Goal: Task Accomplishment & Management: Manage account settings

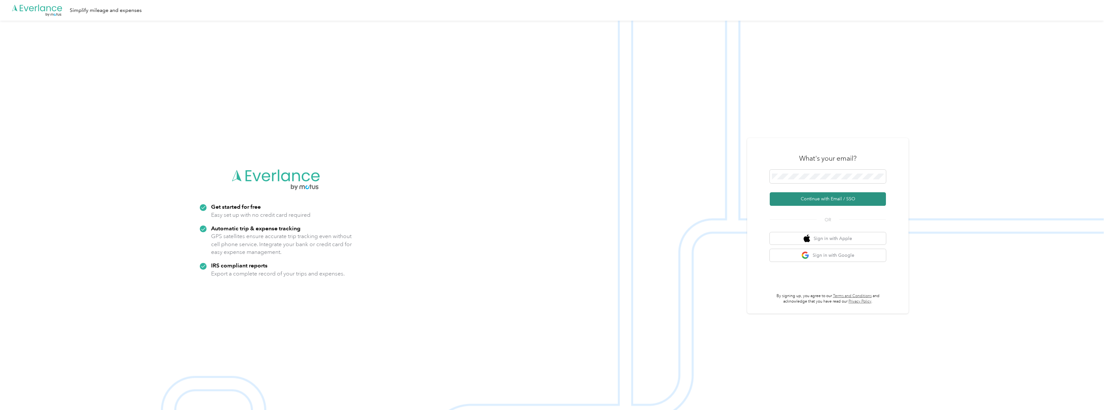
click at [882, 197] on button "Continue with Email / SSO" at bounding box center [828, 199] width 116 height 14
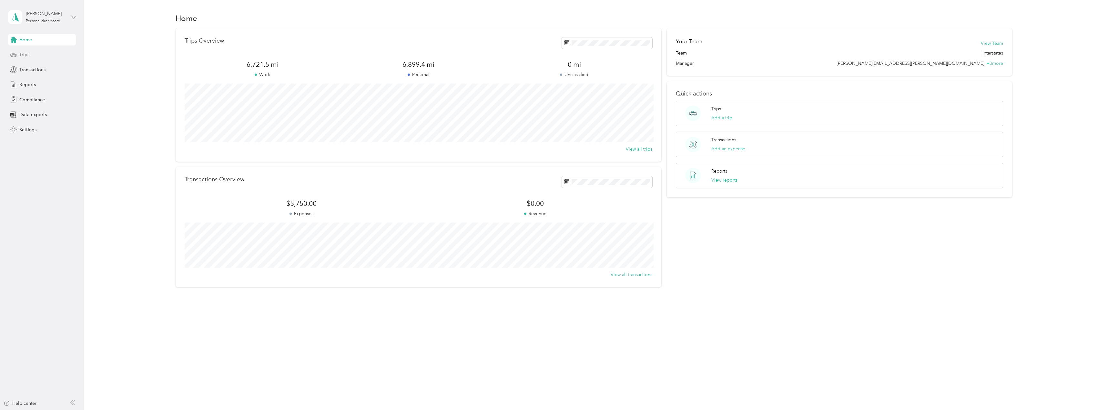
click at [20, 52] on span "Trips" at bounding box center [24, 54] width 10 height 7
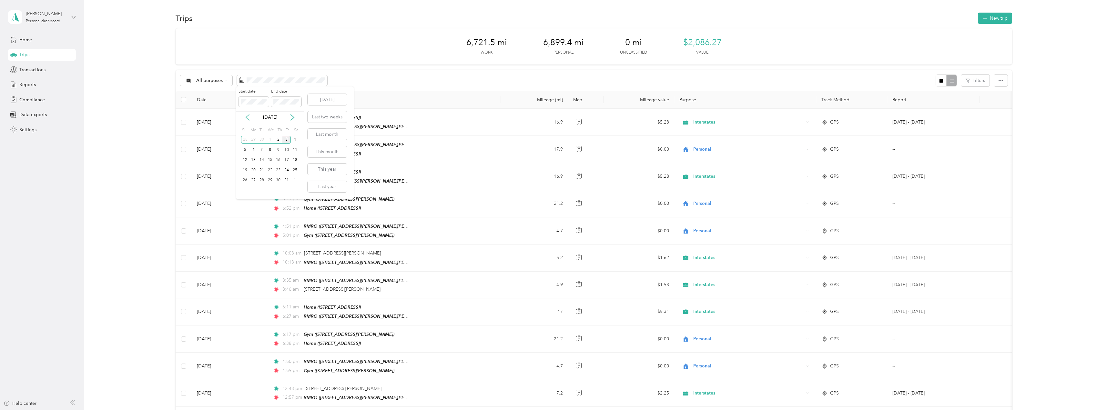
click at [247, 114] on icon at bounding box center [247, 117] width 6 height 6
click at [252, 140] on div "1" at bounding box center [253, 140] width 8 height 8
click at [262, 181] on div "30" at bounding box center [262, 181] width 8 height 8
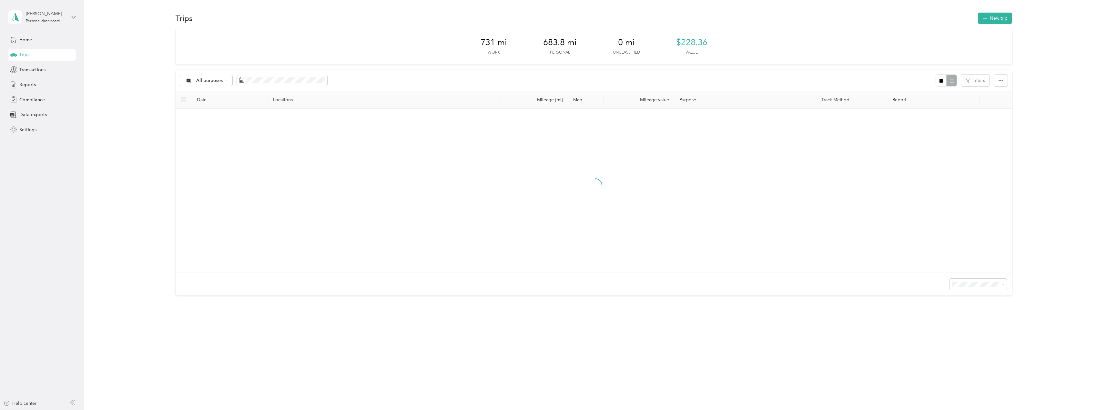
click at [146, 172] on div "731 mi Work 683.8 mi Personal 0 mi Unclassified $228.36 Value All purposes Filt…" at bounding box center [594, 173] width 1004 height 290
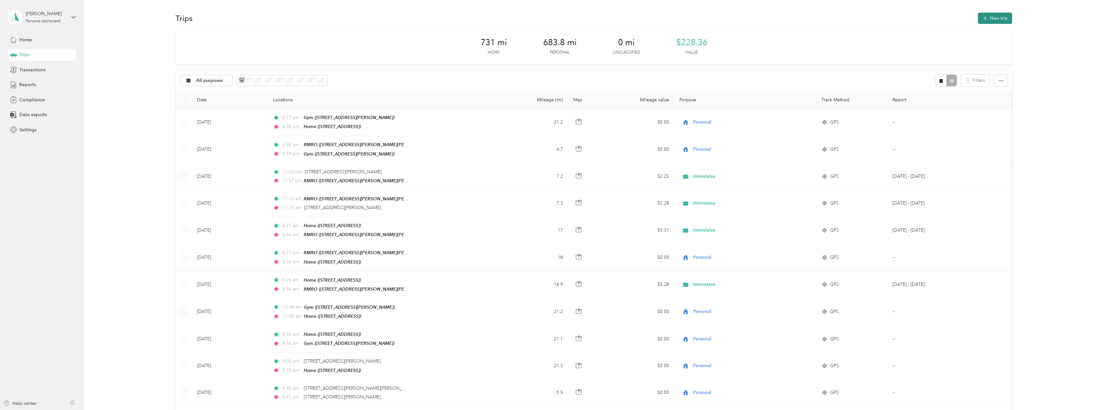
click at [999, 19] on button "New trip" at bounding box center [995, 18] width 34 height 11
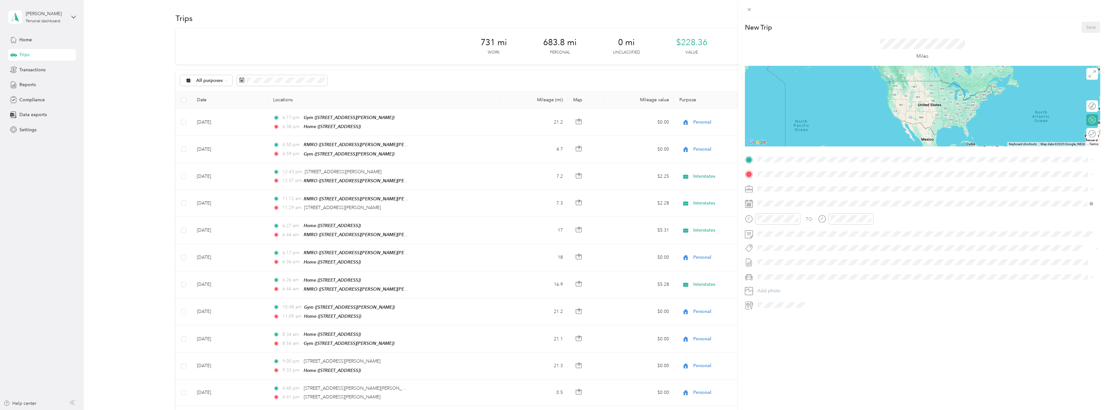
click at [808, 187] on div "TEAM RMRO" at bounding box center [838, 186] width 136 height 8
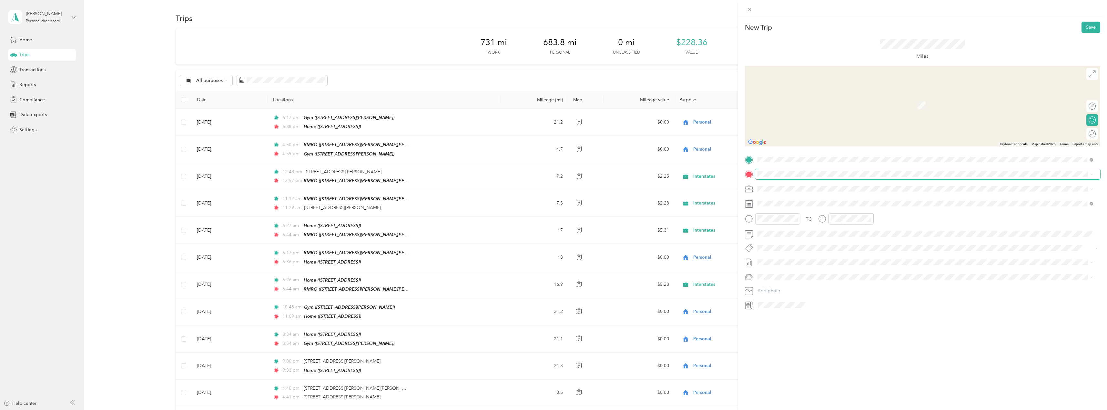
click at [798, 178] on span at bounding box center [927, 174] width 345 height 10
click at [797, 246] on div "Home [STREET_ADDRESS]" at bounding box center [790, 247] width 41 height 14
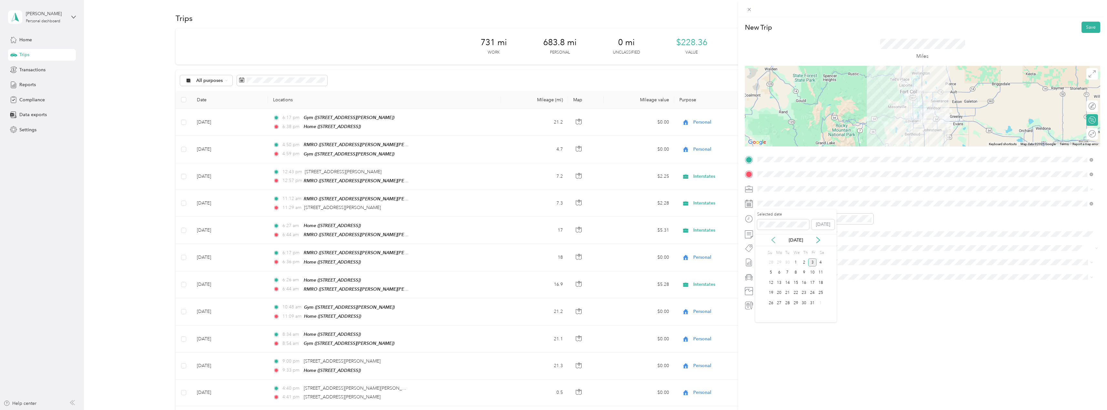
click at [775, 240] on icon at bounding box center [773, 240] width 6 height 6
click at [789, 306] on div "30" at bounding box center [787, 303] width 8 height 8
click at [765, 232] on div "04" at bounding box center [764, 230] width 15 height 9
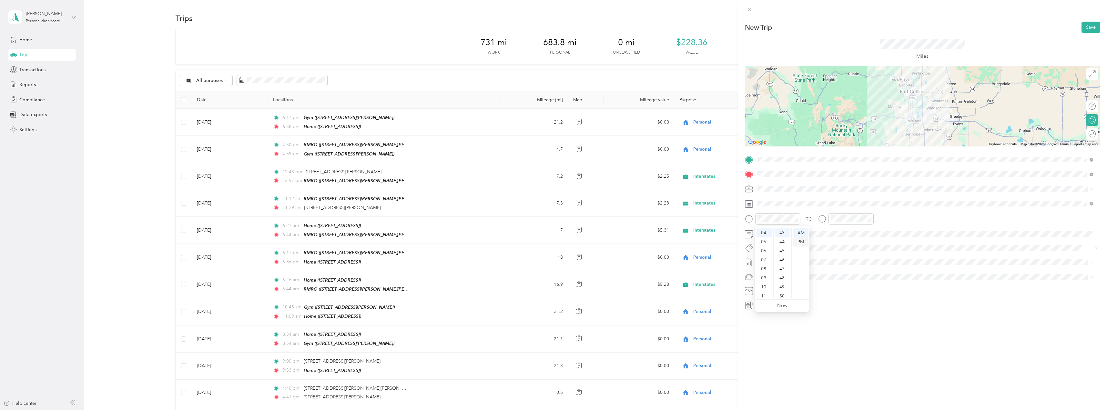
click at [803, 245] on div "PM" at bounding box center [800, 242] width 15 height 9
click at [838, 232] on div "04" at bounding box center [837, 230] width 15 height 9
click at [851, 249] on div "45" at bounding box center [855, 251] width 15 height 9
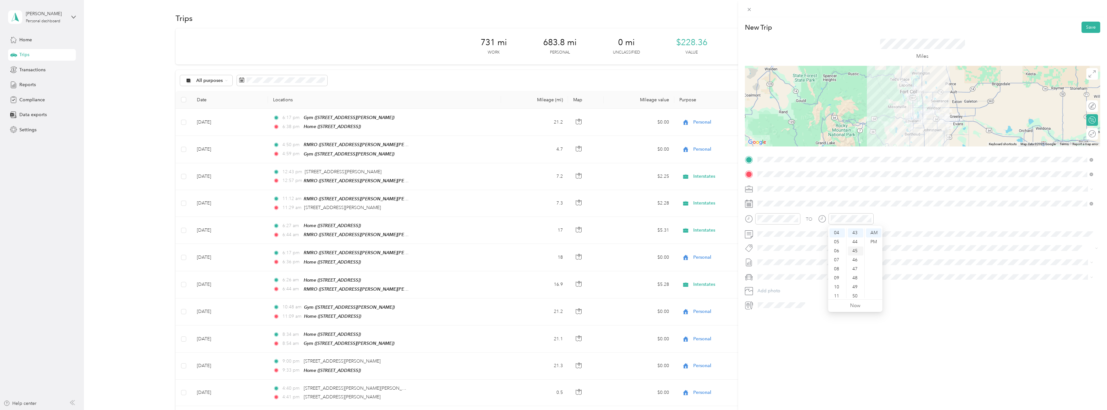
scroll to position [407, 0]
click at [872, 244] on div "PM" at bounding box center [873, 242] width 15 height 9
click at [932, 245] on span at bounding box center [922, 248] width 334 height 7
click at [1091, 29] on button "Save" at bounding box center [1091, 27] width 19 height 11
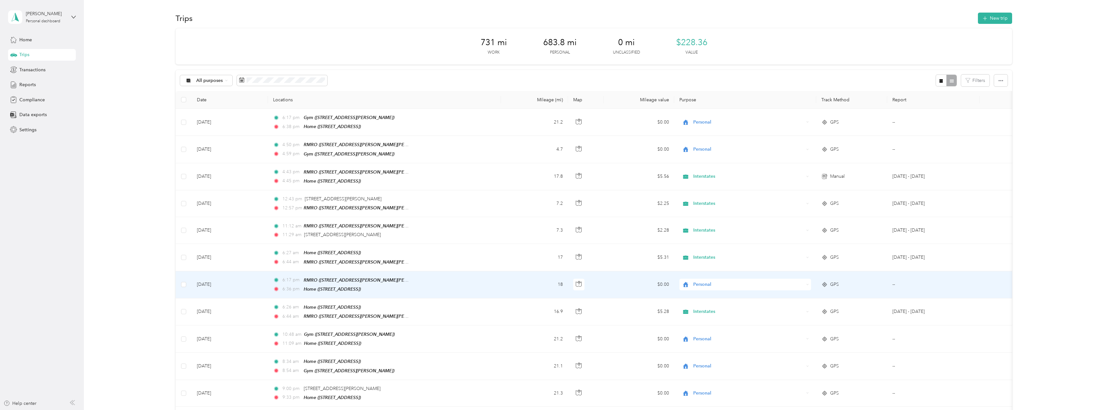
click at [698, 281] on span "Personal" at bounding box center [748, 284] width 111 height 7
click at [703, 292] on span "Interstates" at bounding box center [751, 293] width 111 height 7
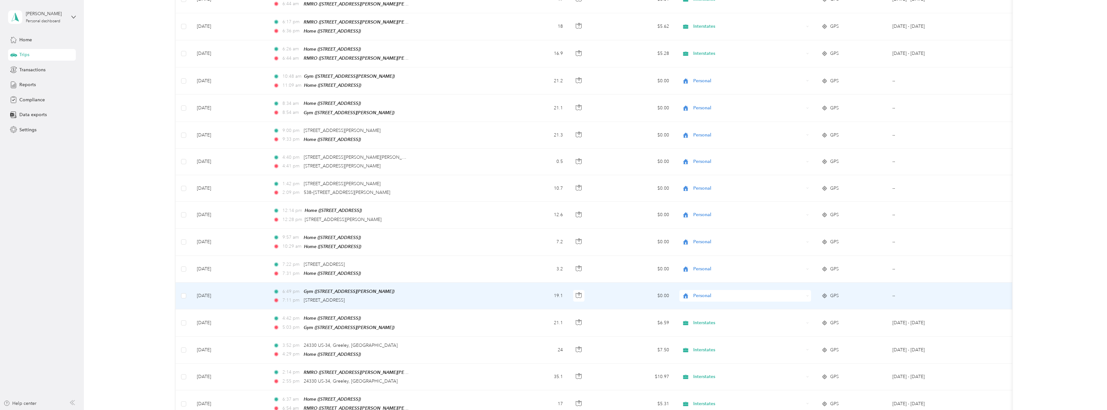
scroll to position [291, 0]
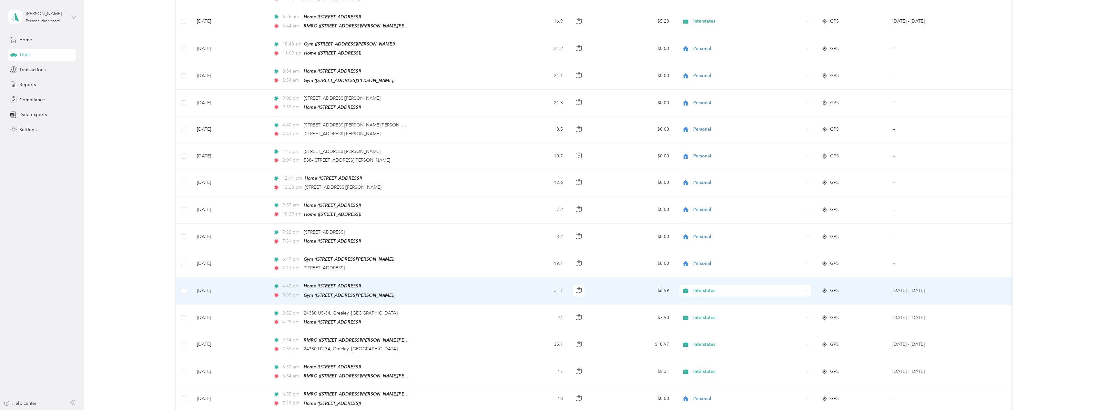
click at [711, 287] on span "Interstates" at bounding box center [748, 290] width 111 height 7
click at [713, 301] on li "Personal" at bounding box center [745, 304] width 132 height 11
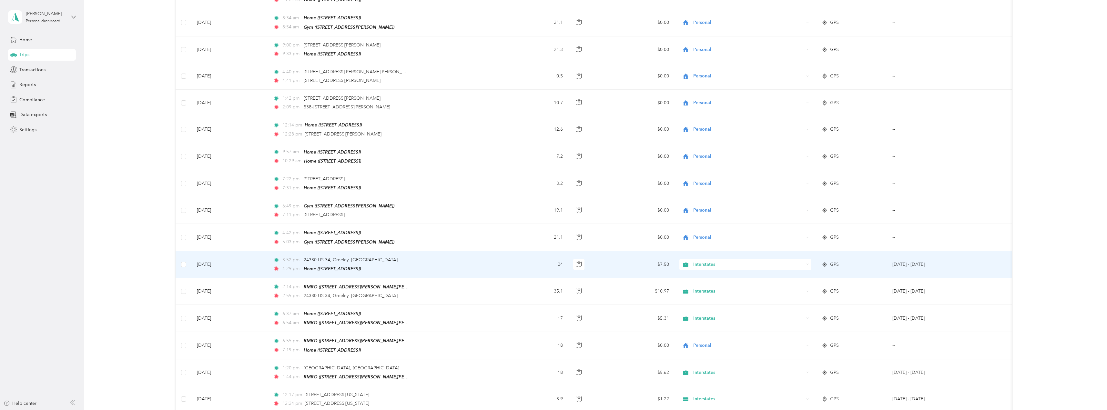
scroll to position [355, 0]
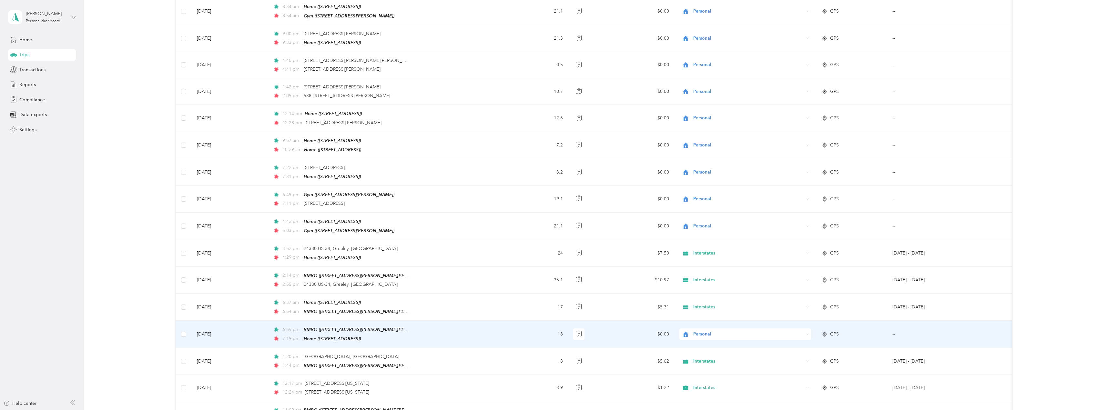
click at [706, 331] on span "Personal" at bounding box center [748, 334] width 111 height 7
click at [710, 334] on span "Interstates" at bounding box center [751, 334] width 111 height 7
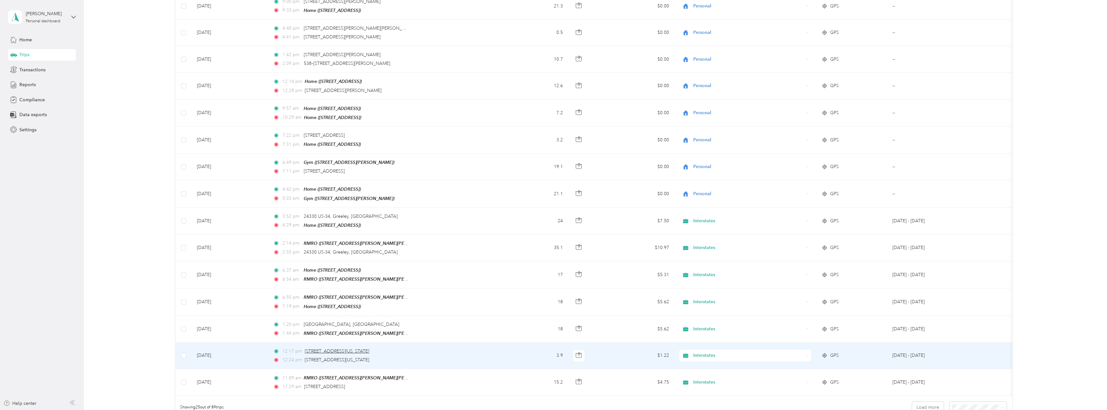
scroll to position [420, 0]
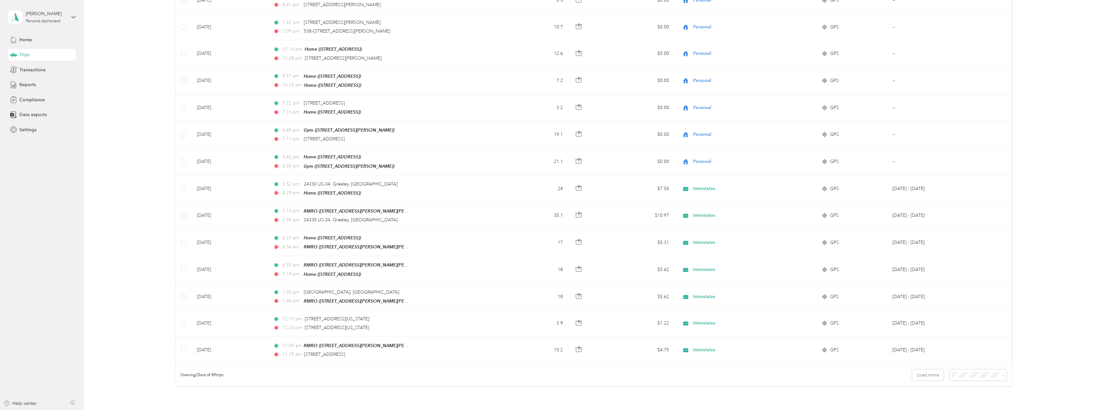
click at [966, 400] on div "100 per load" at bounding box center [977, 403] width 48 height 7
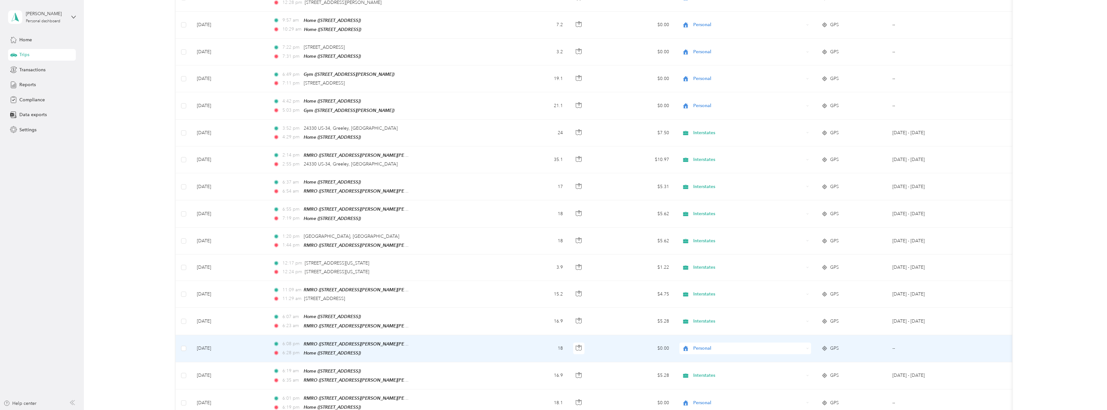
scroll to position [484, 0]
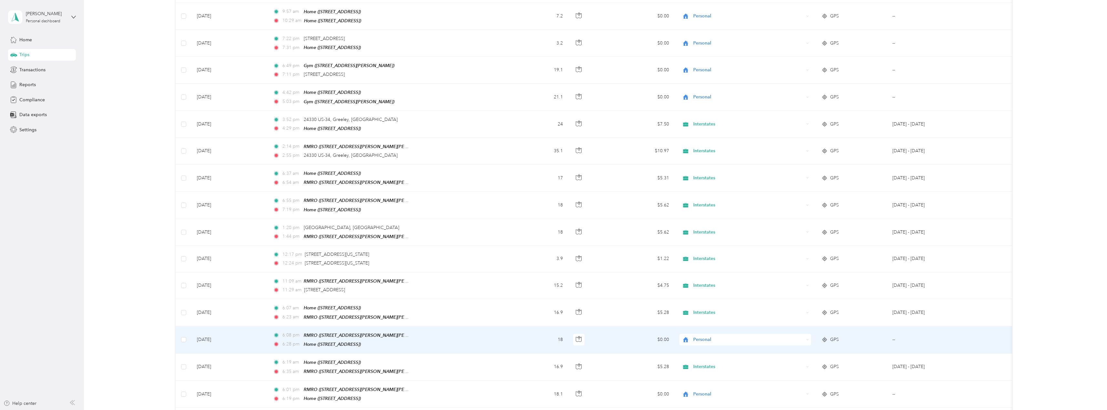
click at [691, 336] on span "Personal" at bounding box center [743, 339] width 122 height 7
click at [701, 338] on span "Interstates" at bounding box center [751, 338] width 111 height 7
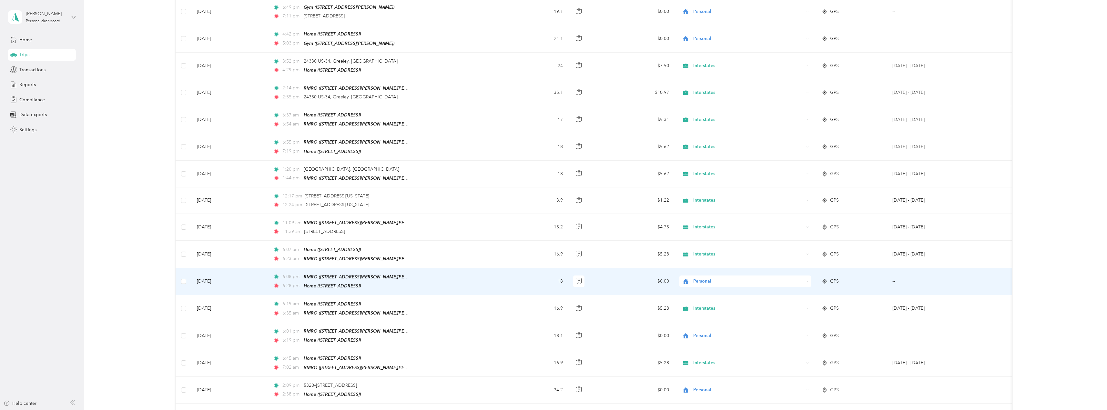
scroll to position [549, 0]
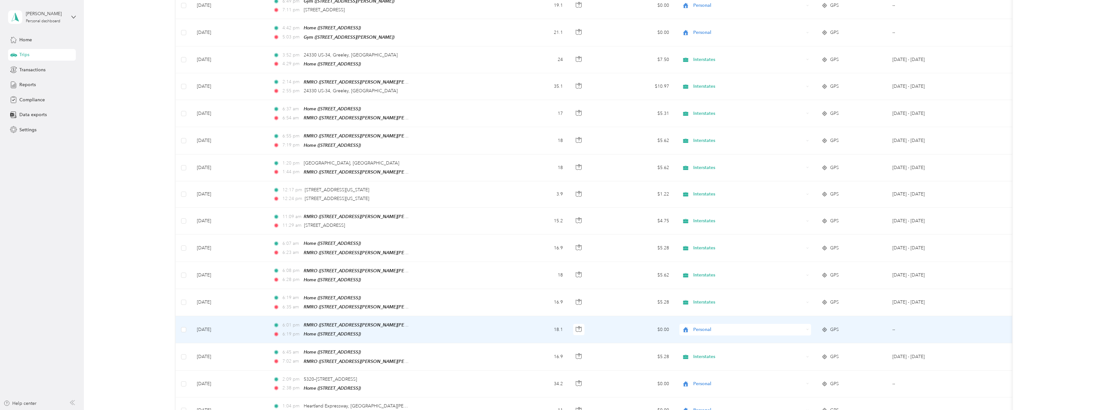
click at [712, 326] on span "Personal" at bounding box center [748, 329] width 111 height 7
click at [711, 332] on ol "Interstates Personal" at bounding box center [745, 334] width 132 height 23
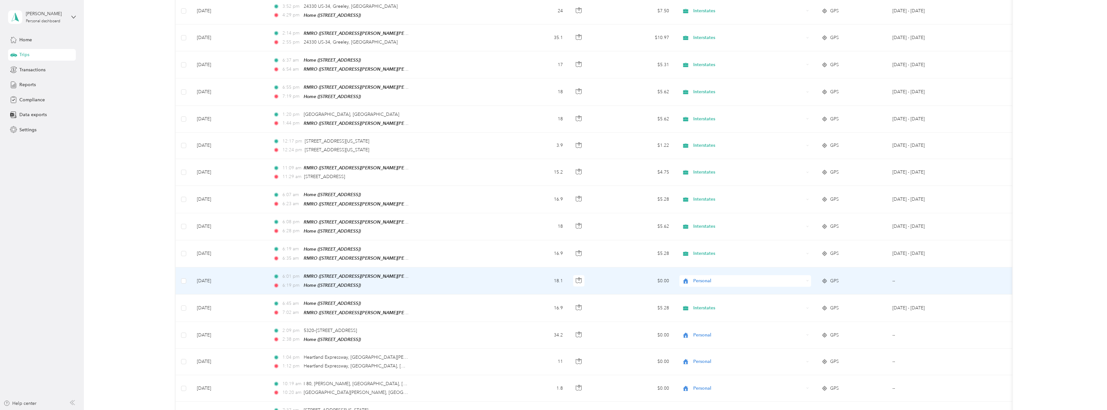
scroll to position [613, 0]
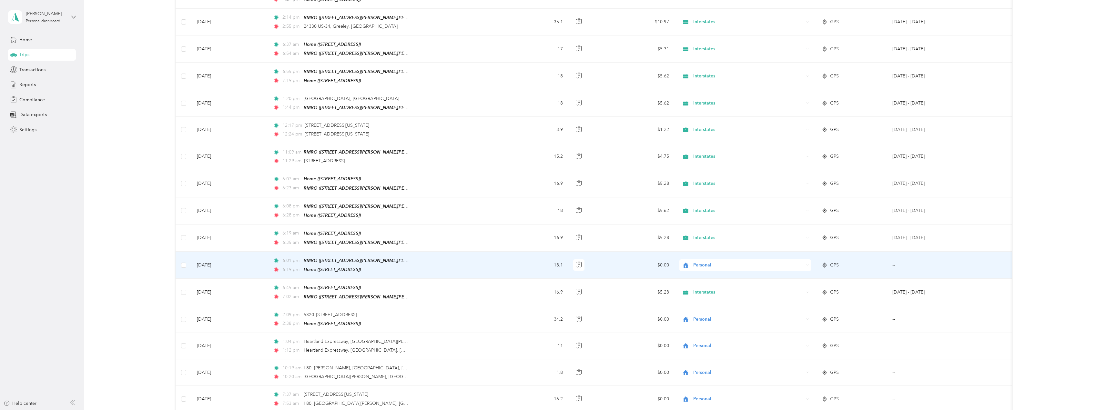
click at [709, 262] on span "Personal" at bounding box center [748, 265] width 111 height 7
click at [704, 262] on span "Interstates" at bounding box center [751, 263] width 111 height 7
click at [720, 262] on span "Personal" at bounding box center [748, 265] width 111 height 7
click at [726, 262] on span "Interstates" at bounding box center [751, 264] width 111 height 7
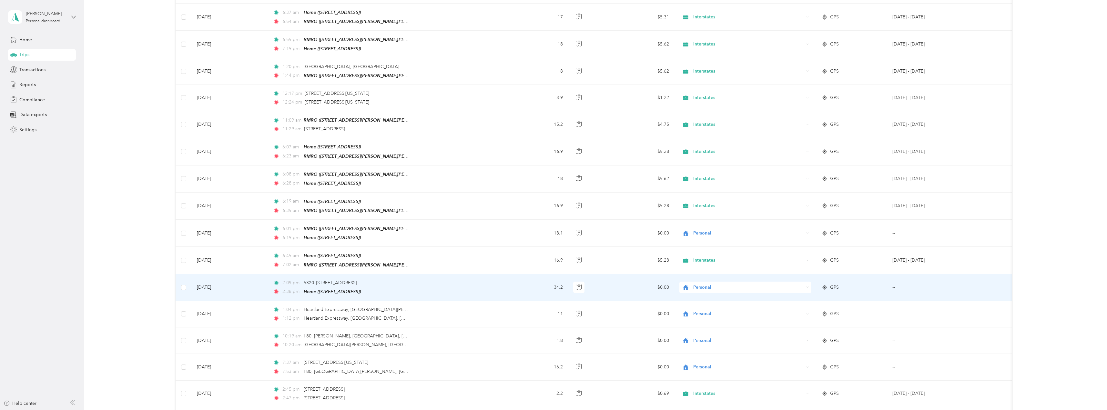
scroll to position [646, 0]
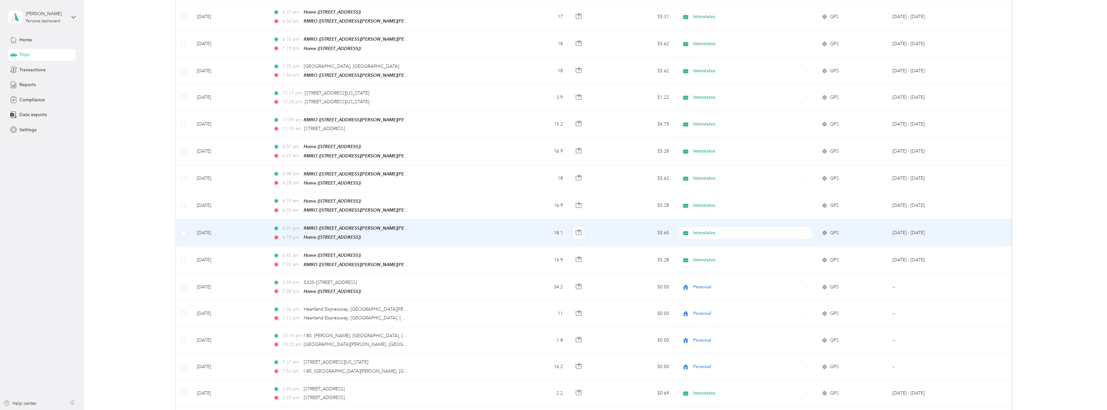
click at [789, 230] on span "Interstates" at bounding box center [748, 233] width 111 height 7
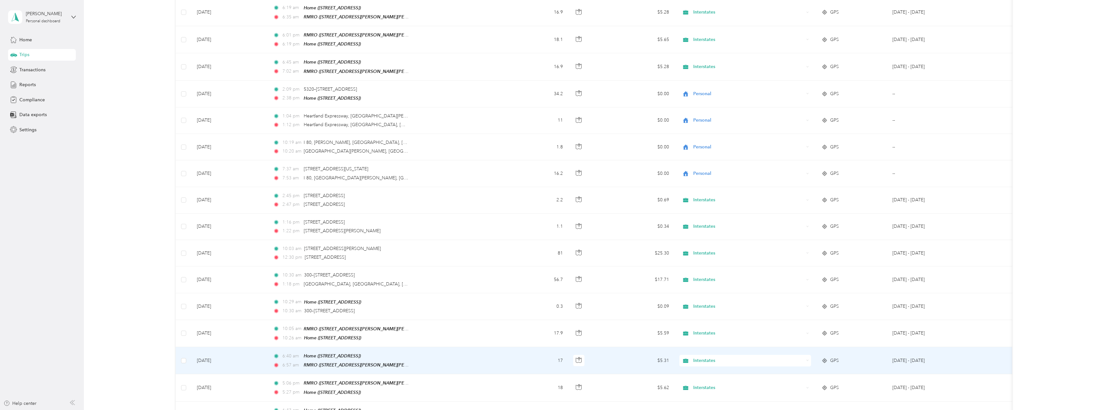
scroll to position [839, 0]
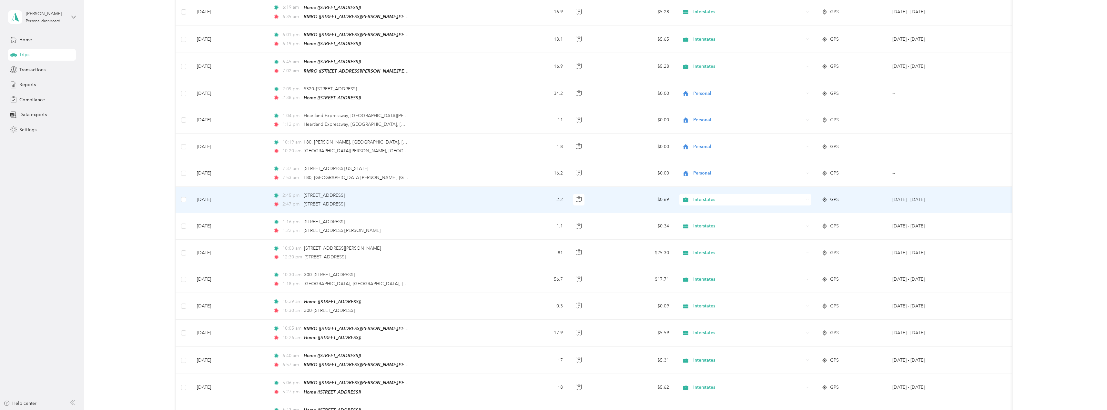
click at [704, 196] on span "Interstates" at bounding box center [748, 199] width 111 height 7
click at [709, 207] on span "Personal" at bounding box center [751, 208] width 111 height 7
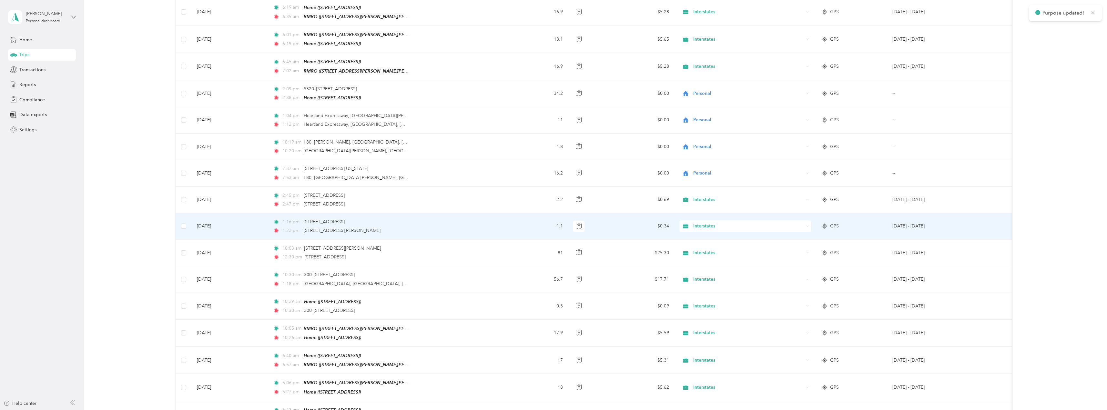
click at [703, 223] on span "Interstates" at bounding box center [748, 226] width 111 height 7
click at [708, 234] on span "Personal" at bounding box center [751, 235] width 111 height 7
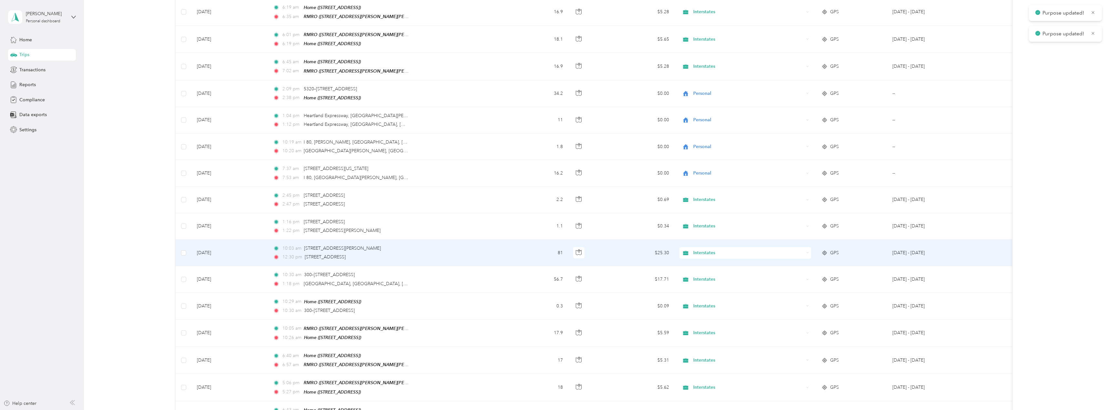
click at [706, 250] on span "Interstates" at bounding box center [748, 253] width 111 height 7
click at [707, 261] on span "Personal" at bounding box center [751, 262] width 111 height 7
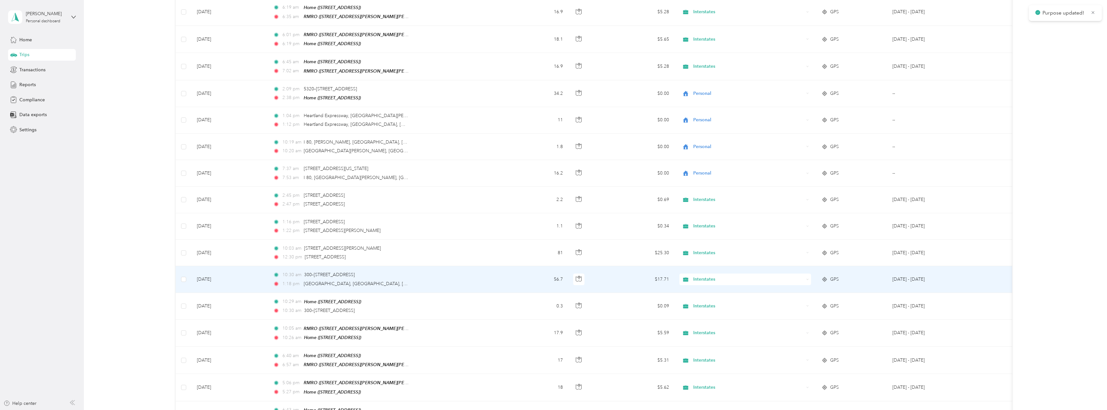
click at [708, 276] on span "Interstates" at bounding box center [748, 279] width 111 height 7
click at [707, 284] on li "Personal" at bounding box center [745, 288] width 132 height 11
click at [712, 276] on span "Interstates" at bounding box center [748, 279] width 111 height 7
click at [713, 273] on li "Interstates" at bounding box center [745, 276] width 132 height 11
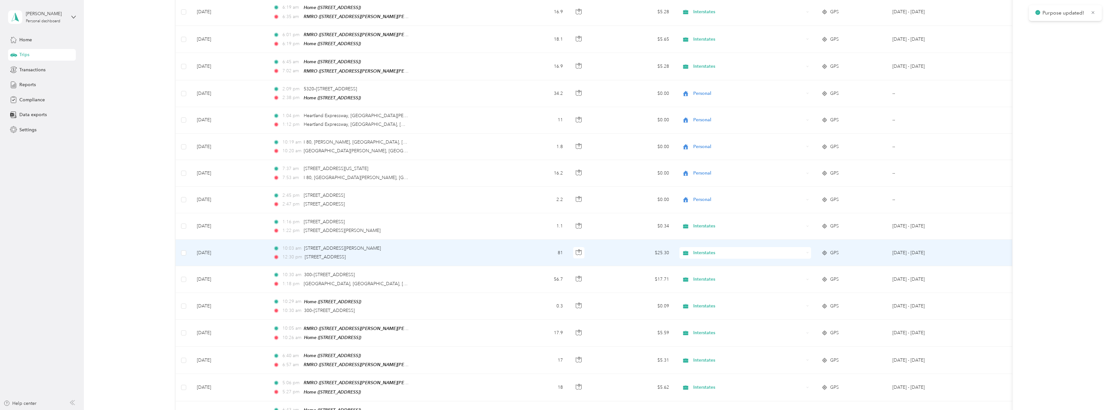
click at [716, 250] on span "Interstates" at bounding box center [748, 253] width 111 height 7
click at [713, 260] on span "Personal" at bounding box center [751, 262] width 111 height 7
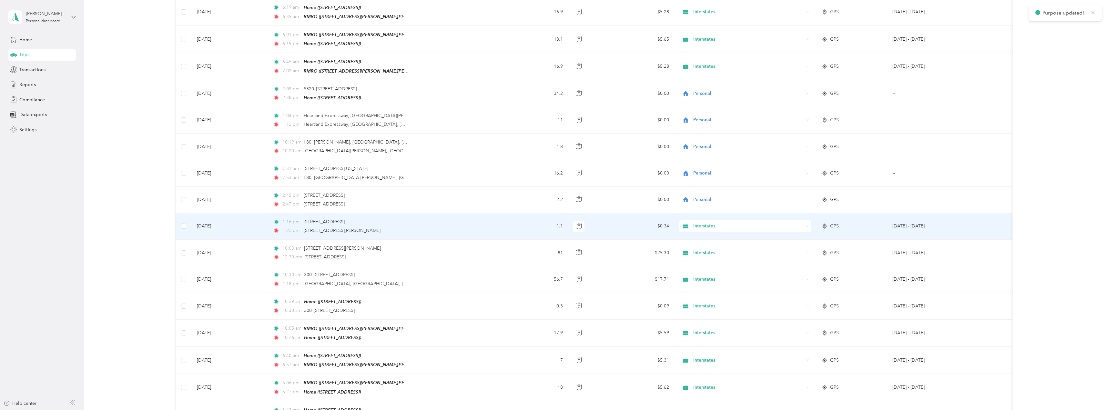
click at [714, 220] on div "Interstates" at bounding box center [745, 226] width 132 height 12
click at [714, 236] on span "Personal" at bounding box center [751, 235] width 111 height 7
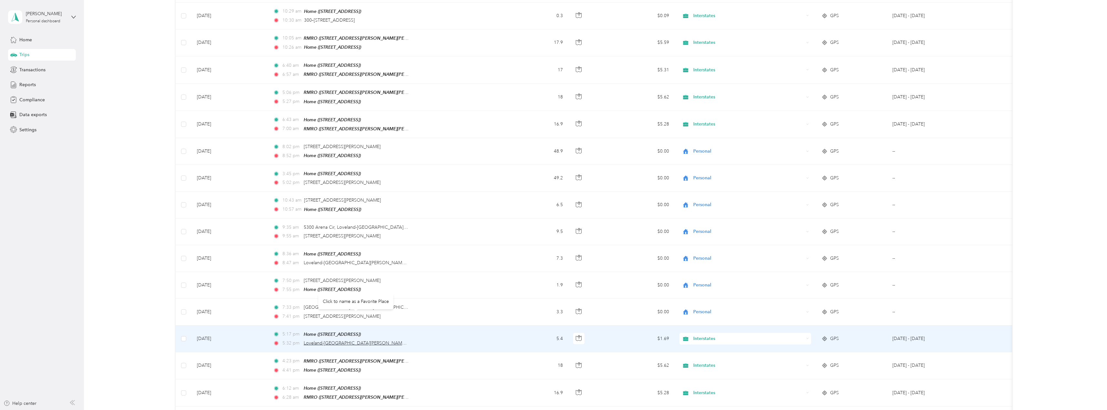
scroll to position [1162, 0]
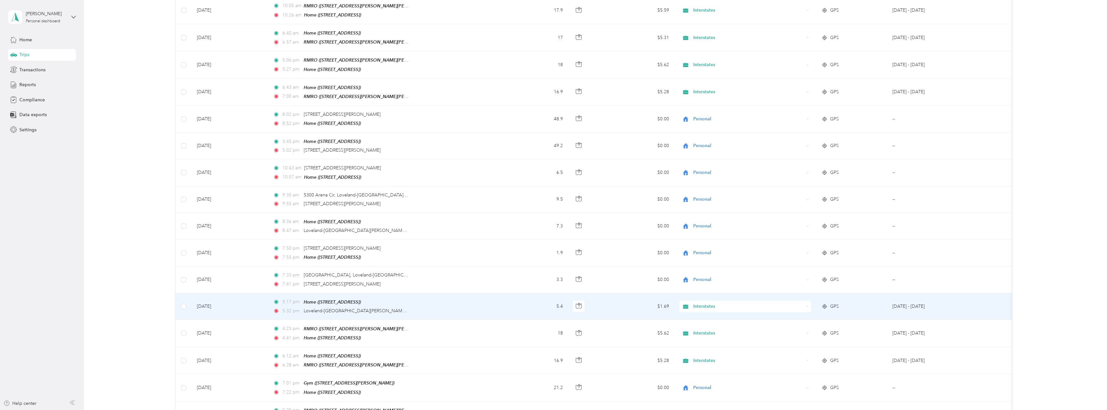
click at [700, 303] on span "Interstates" at bounding box center [748, 306] width 111 height 7
click at [705, 305] on li "Personal" at bounding box center [745, 310] width 132 height 11
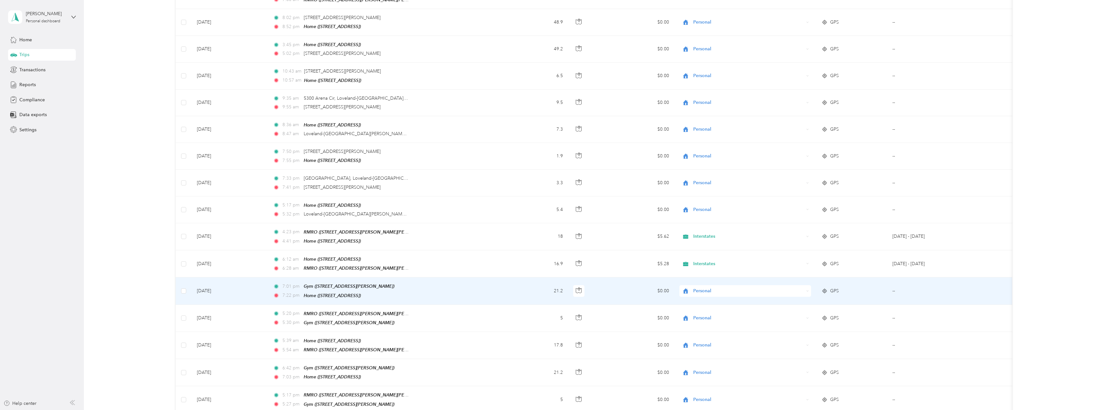
scroll to position [1291, 0]
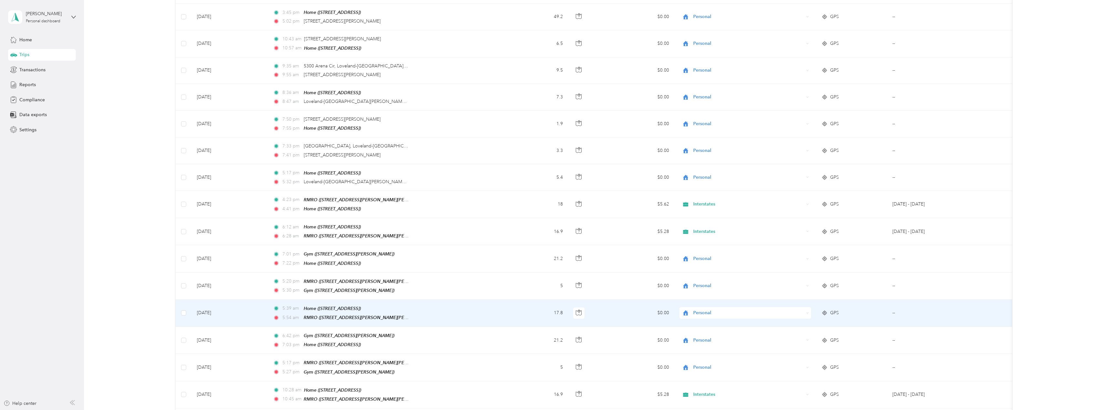
click at [699, 310] on span "Personal" at bounding box center [748, 313] width 111 height 7
click at [704, 310] on span "Personal" at bounding box center [748, 313] width 111 height 7
click at [705, 301] on span "Interstates" at bounding box center [751, 303] width 111 height 7
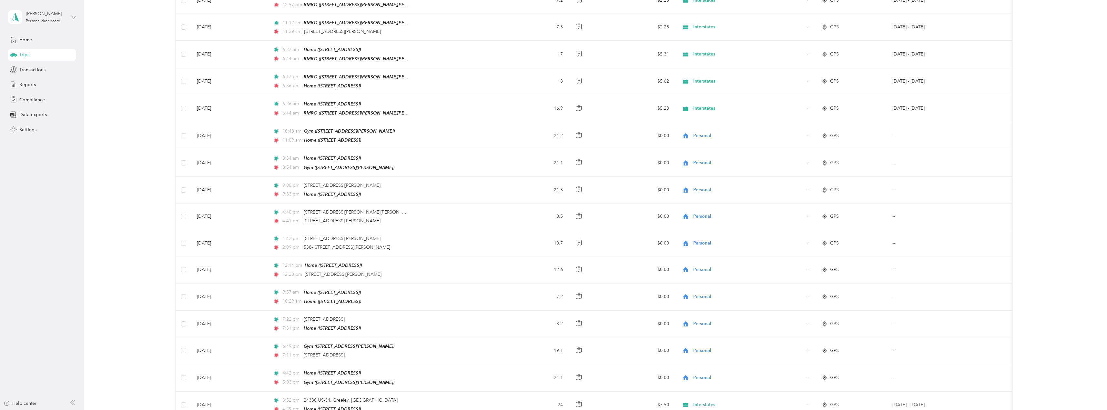
scroll to position [0, 0]
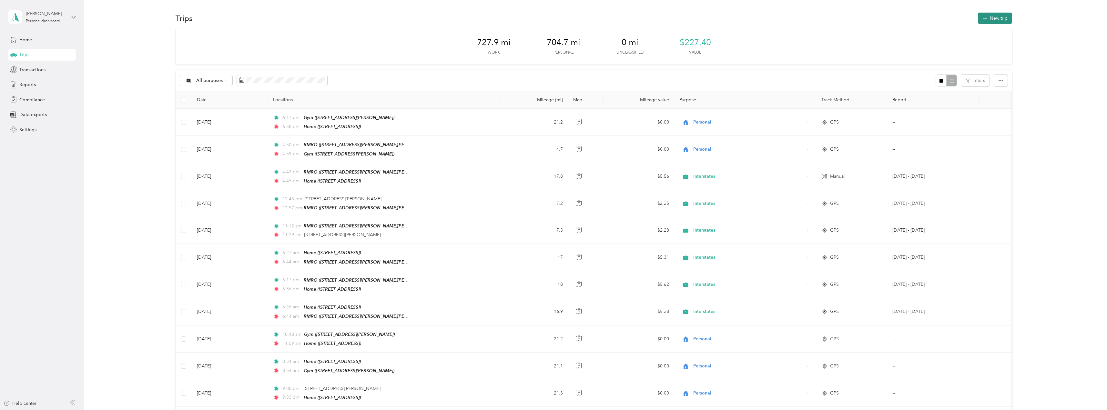
click at [990, 20] on button "New trip" at bounding box center [995, 18] width 34 height 11
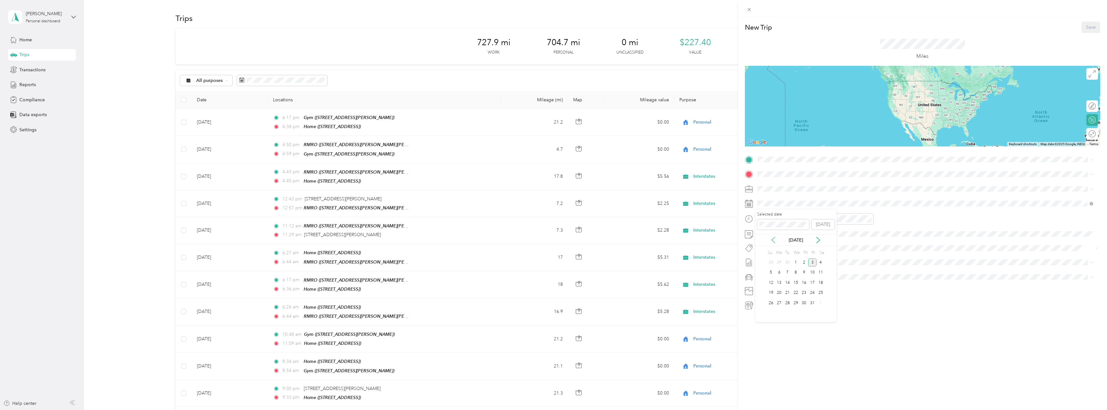
click at [774, 238] on icon at bounding box center [773, 240] width 3 height 6
click at [805, 273] on div "11" at bounding box center [804, 273] width 8 height 8
click at [769, 238] on div "05" at bounding box center [764, 239] width 15 height 9
click at [802, 242] on div "PM" at bounding box center [800, 242] width 15 height 9
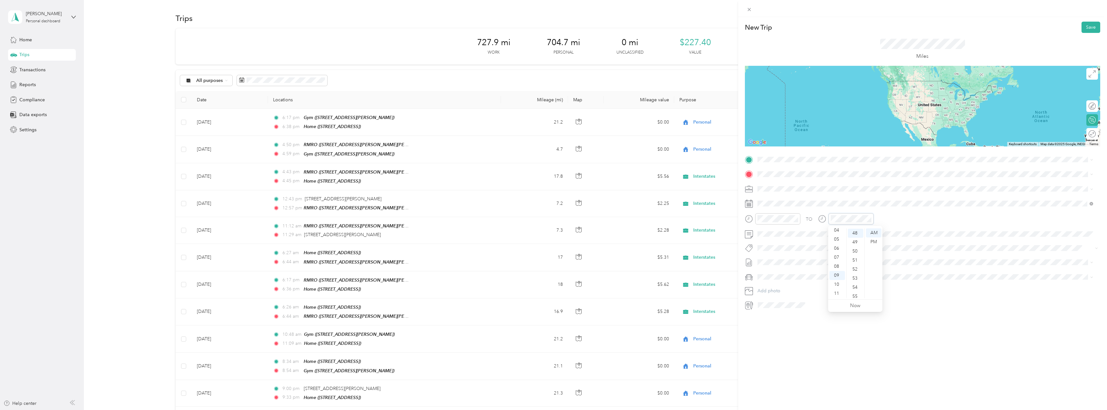
scroll to position [434, 0]
click at [837, 238] on div "05" at bounding box center [837, 239] width 15 height 9
click at [872, 243] on div "PM" at bounding box center [873, 242] width 15 height 9
click at [799, 187] on strong "RMRO" at bounding box center [799, 186] width 14 height 6
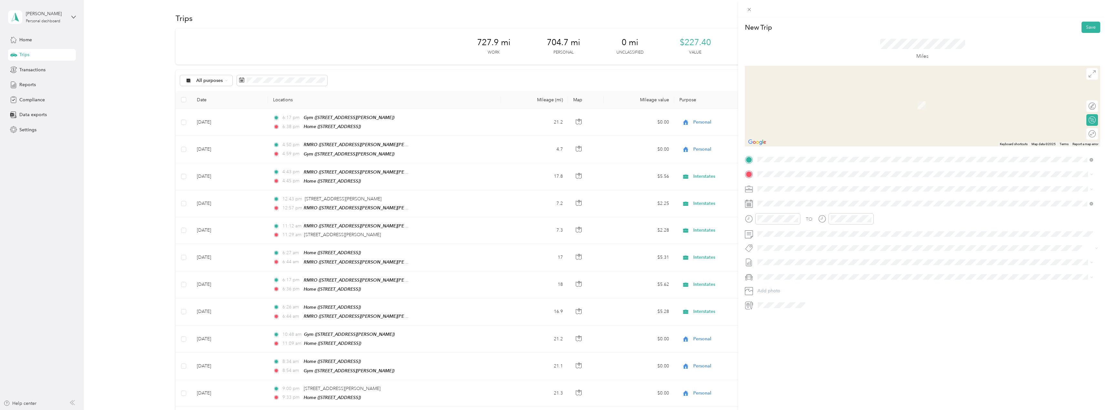
click at [790, 240] on div "Home" at bounding box center [790, 243] width 41 height 6
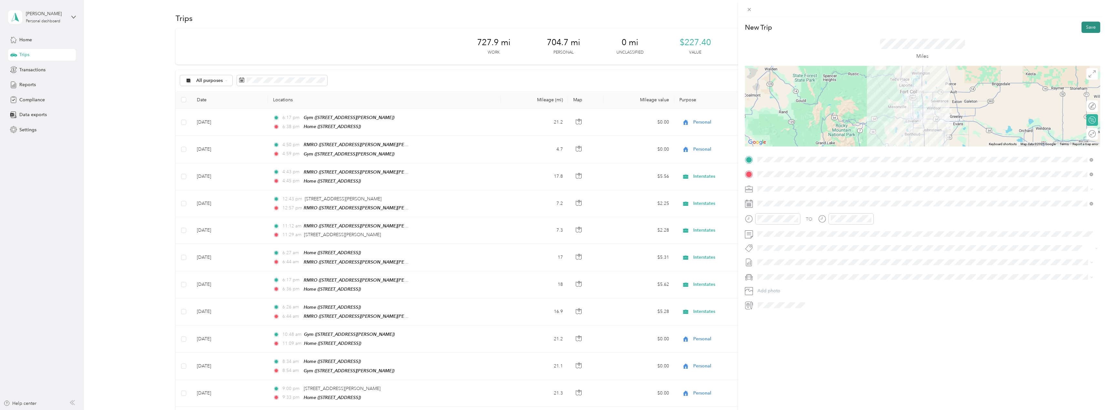
click at [1088, 26] on button "Save" at bounding box center [1091, 27] width 19 height 11
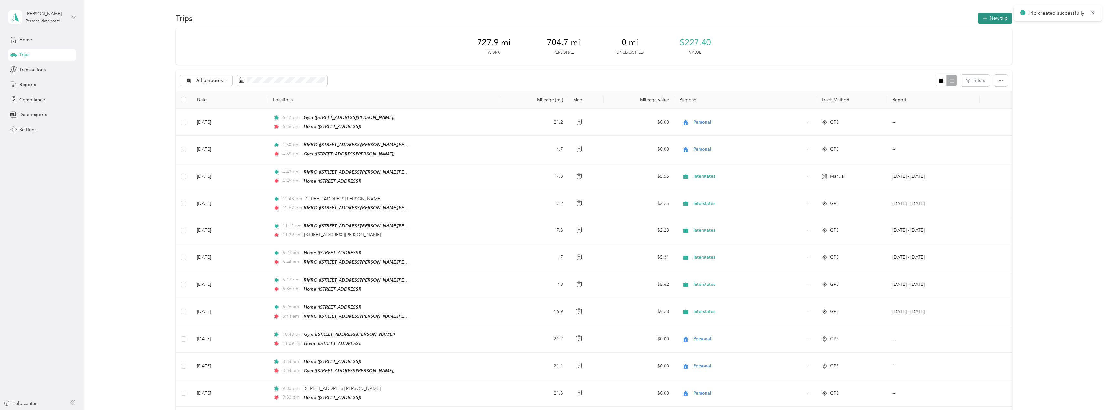
click at [1002, 18] on button "New trip" at bounding box center [995, 18] width 34 height 11
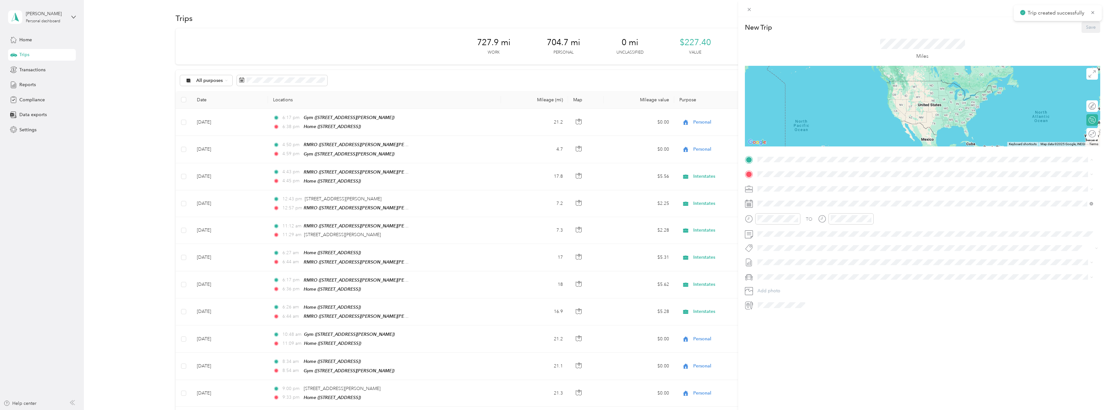
click at [801, 189] on div "TEAM RMRO" at bounding box center [838, 186] width 136 height 8
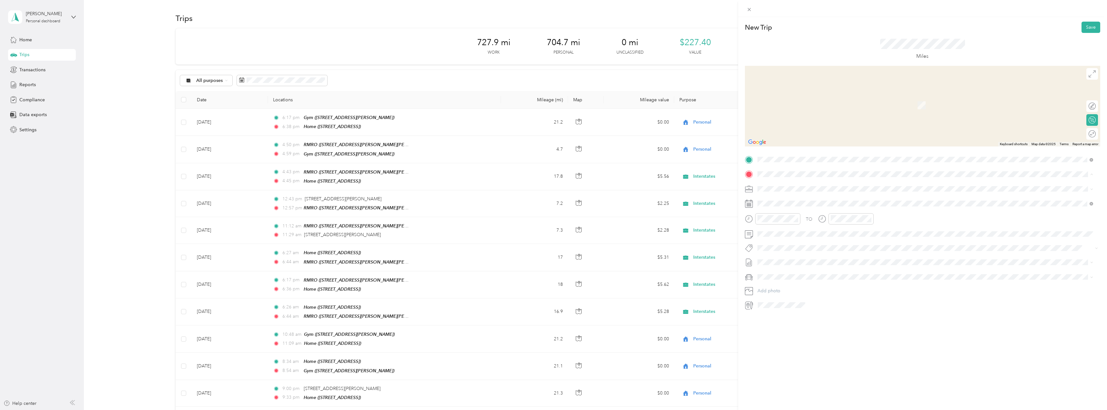
click at [799, 243] on div "Home" at bounding box center [790, 243] width 41 height 6
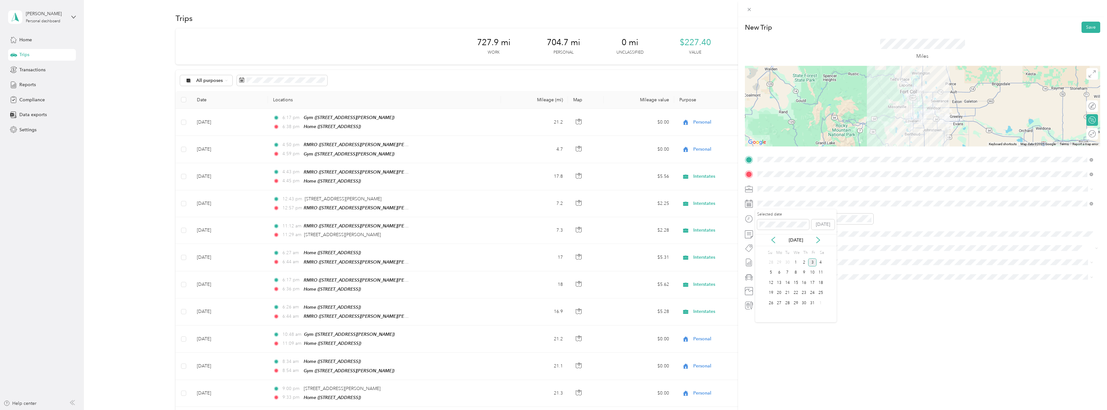
click at [771, 237] on div "[DATE]" at bounding box center [795, 240] width 81 height 7
click at [773, 239] on icon at bounding box center [773, 240] width 6 height 6
click at [797, 273] on div "10" at bounding box center [796, 273] width 8 height 8
click at [766, 240] on div "05" at bounding box center [764, 239] width 15 height 9
click at [802, 242] on div "PM" at bounding box center [800, 242] width 15 height 9
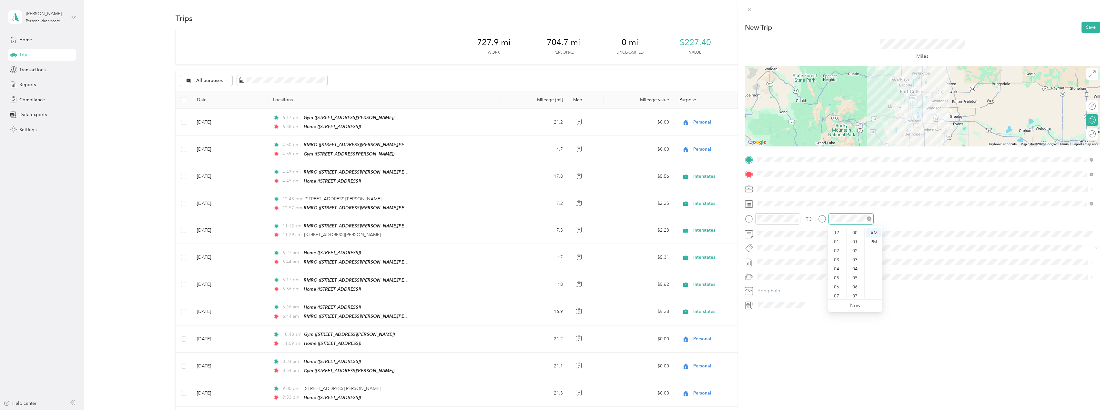
scroll to position [39, 0]
click at [836, 237] on div "05" at bounding box center [837, 239] width 15 height 9
click at [871, 243] on div "PM" at bounding box center [873, 242] width 15 height 9
click at [836, 237] on div "05" at bounding box center [837, 239] width 15 height 9
click at [870, 244] on div "PM" at bounding box center [873, 242] width 15 height 9
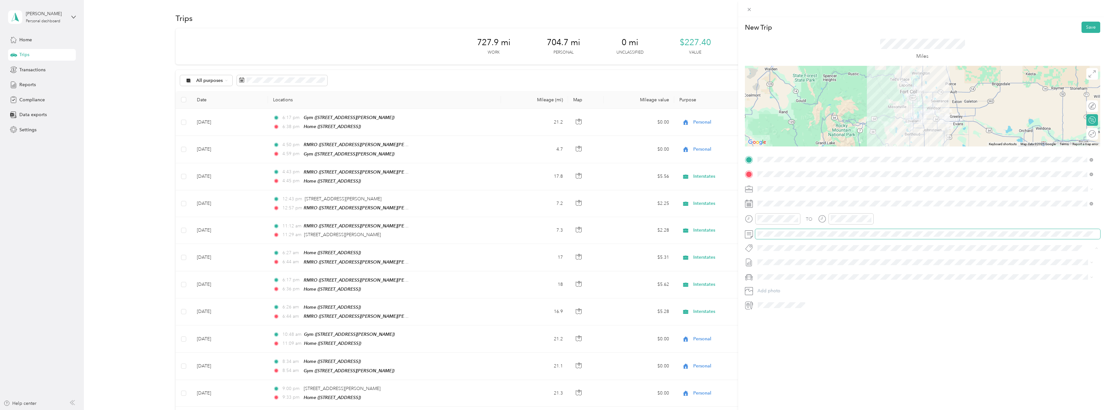
click at [876, 237] on span at bounding box center [927, 234] width 345 height 10
click at [1084, 28] on button "Save" at bounding box center [1091, 27] width 19 height 11
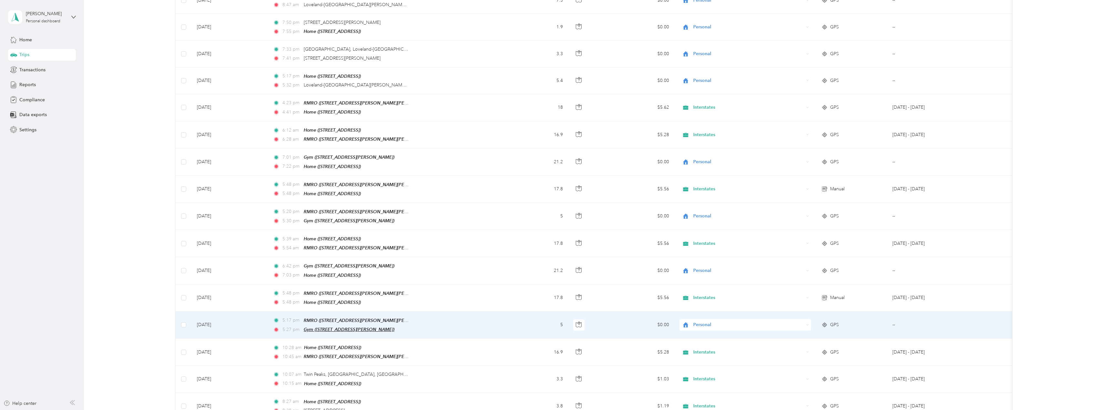
scroll to position [1420, 0]
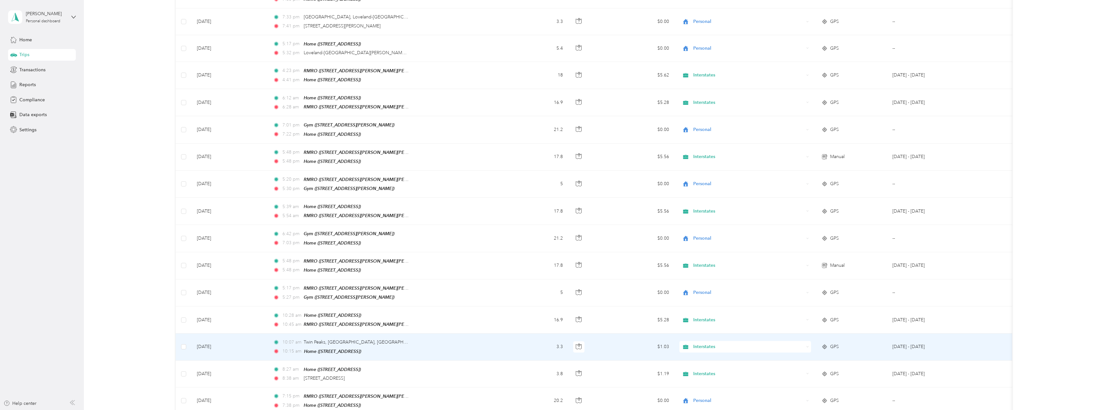
click at [696, 343] on span "Interstates" at bounding box center [748, 346] width 111 height 7
click at [705, 342] on span "Personal" at bounding box center [751, 344] width 111 height 7
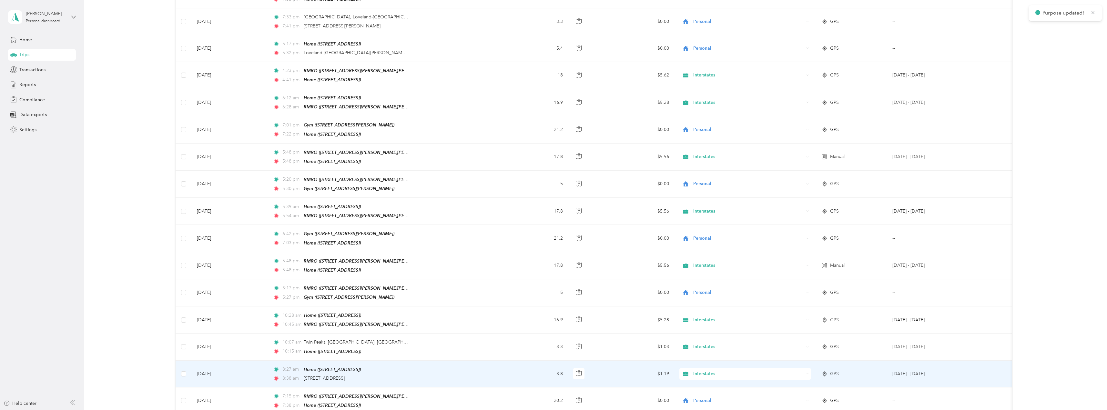
click at [707, 371] on span "Interstates" at bounding box center [748, 374] width 111 height 7
click at [709, 369] on span "Personal" at bounding box center [751, 369] width 111 height 7
click at [779, 371] on span "Interstates" at bounding box center [748, 374] width 111 height 7
click at [731, 369] on span "Personal" at bounding box center [751, 371] width 111 height 7
click at [724, 371] on span "Interstates" at bounding box center [748, 374] width 111 height 7
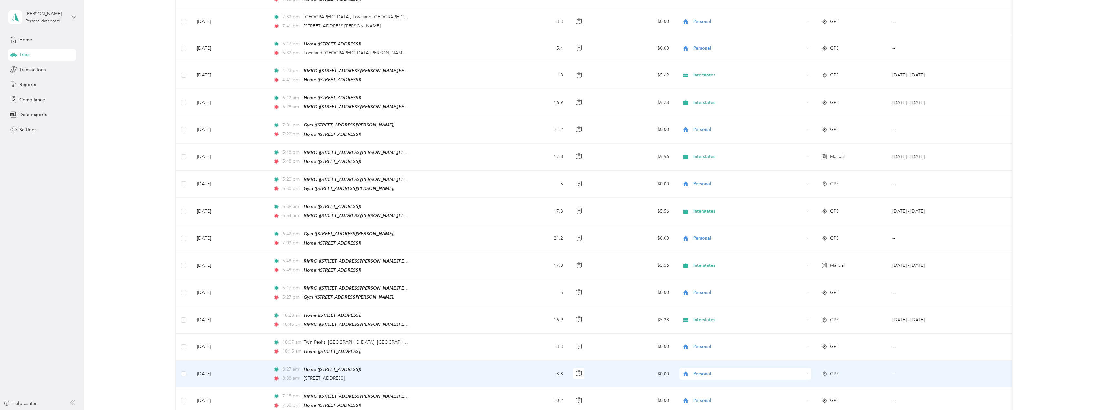
click at [727, 370] on span "Personal" at bounding box center [748, 371] width 104 height 7
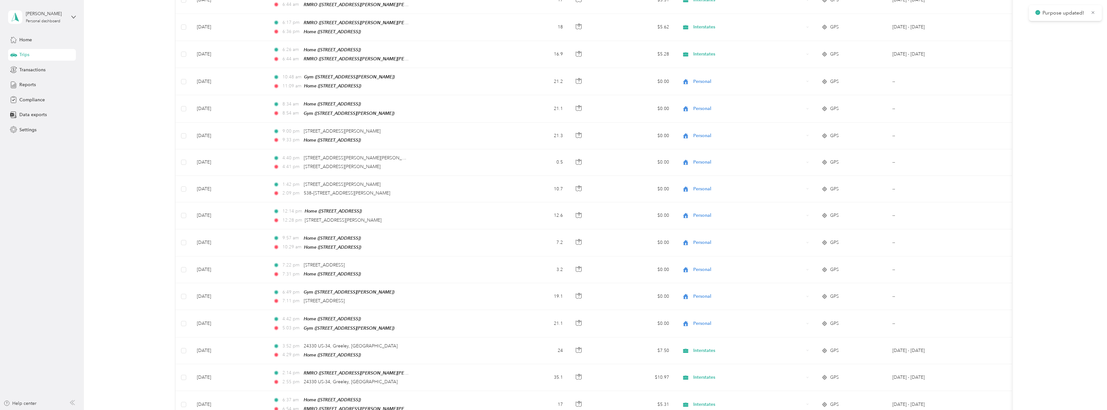
scroll to position [0, 0]
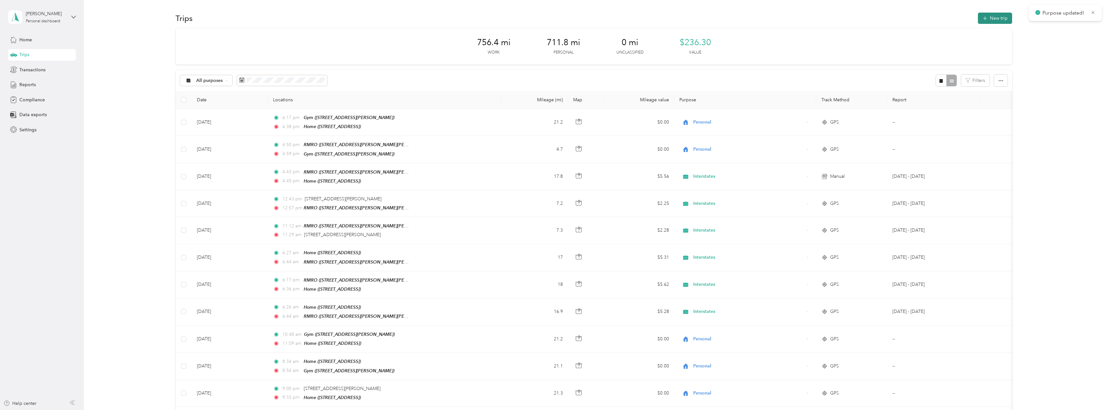
click at [998, 20] on button "New trip" at bounding box center [995, 18] width 34 height 11
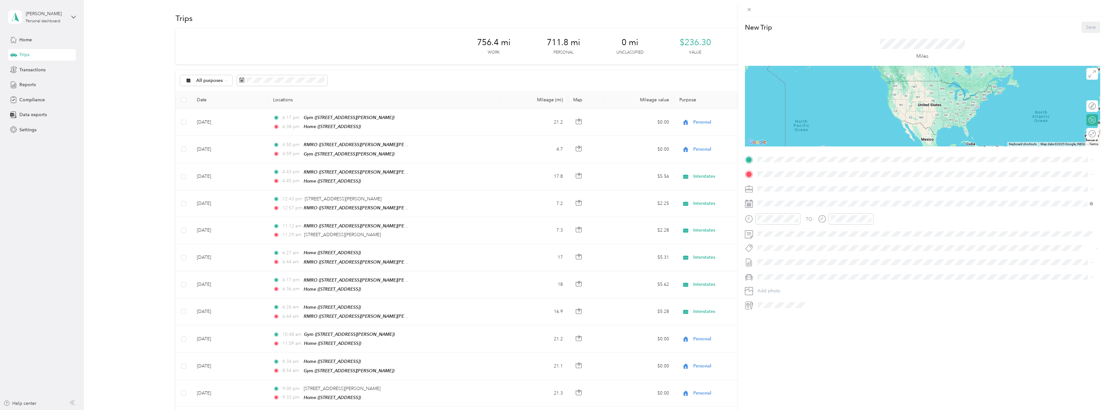
click at [789, 228] on div "Home" at bounding box center [790, 228] width 41 height 6
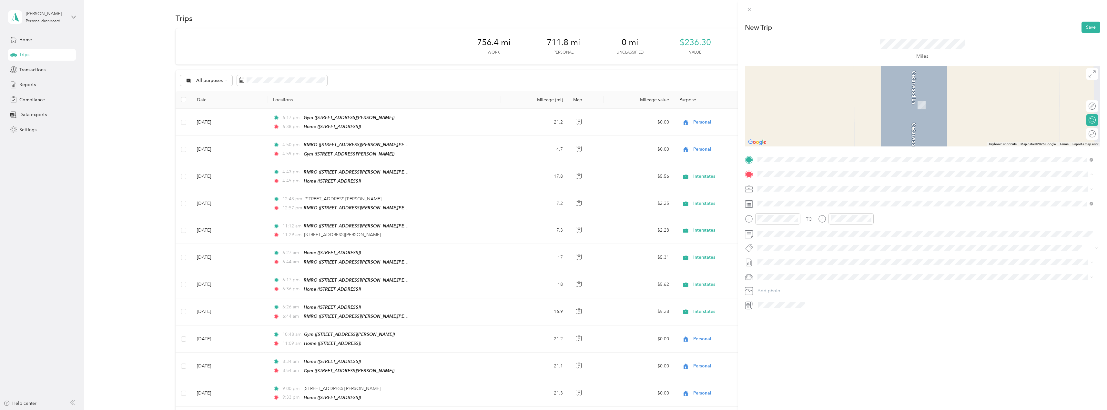
click at [799, 208] on span "[STREET_ADDRESS][PERSON_NAME][PERSON_NAME][US_STATE]" at bounding box center [838, 209] width 136 height 5
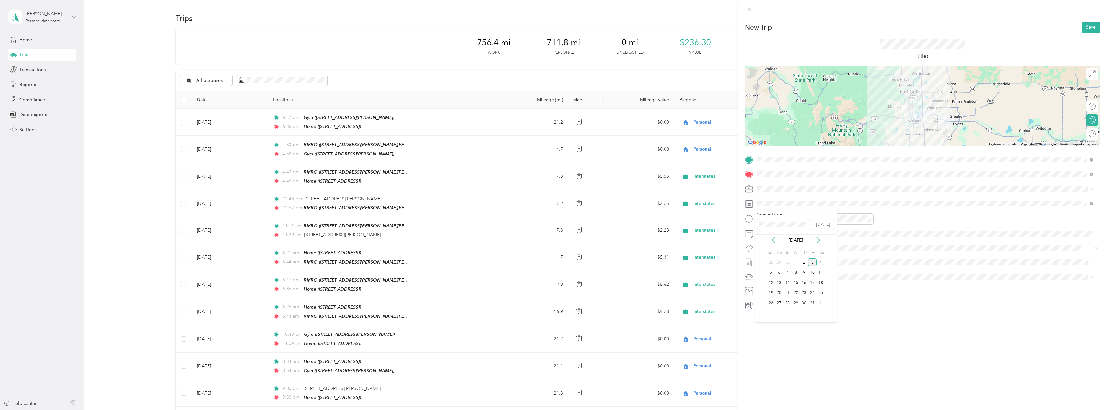
click at [772, 238] on icon at bounding box center [773, 240] width 6 height 6
click at [798, 274] on div "10" at bounding box center [796, 273] width 8 height 8
click at [1082, 33] on div "Miles" at bounding box center [922, 49] width 355 height 33
click at [1082, 26] on button "Save" at bounding box center [1091, 27] width 19 height 11
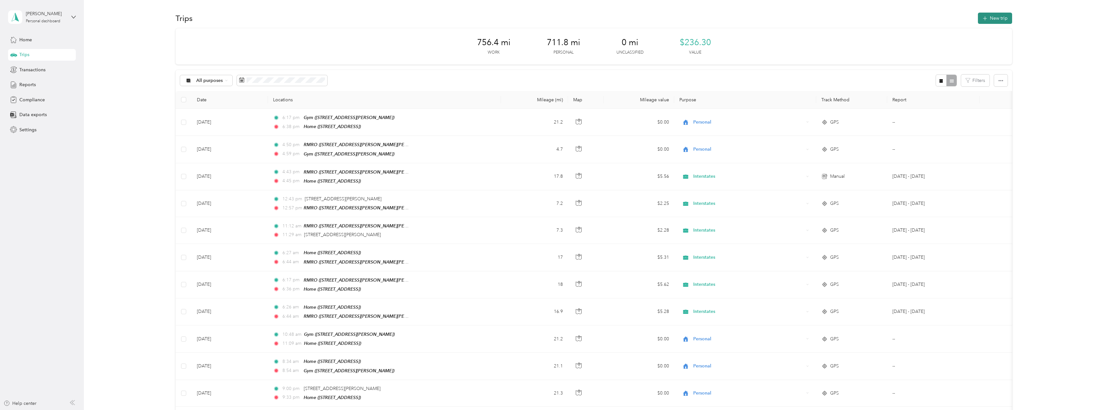
click at [990, 22] on button "New trip" at bounding box center [995, 18] width 34 height 11
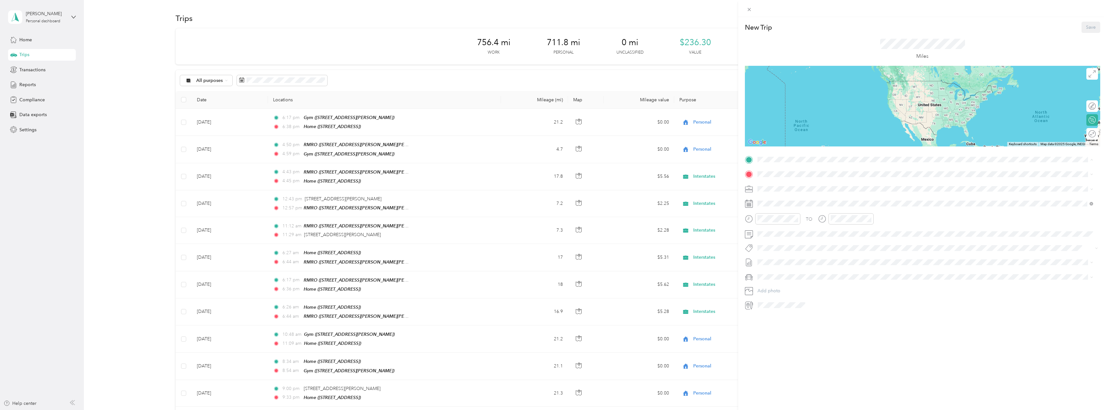
click at [790, 188] on div "TEAM RMRO" at bounding box center [838, 186] width 136 height 8
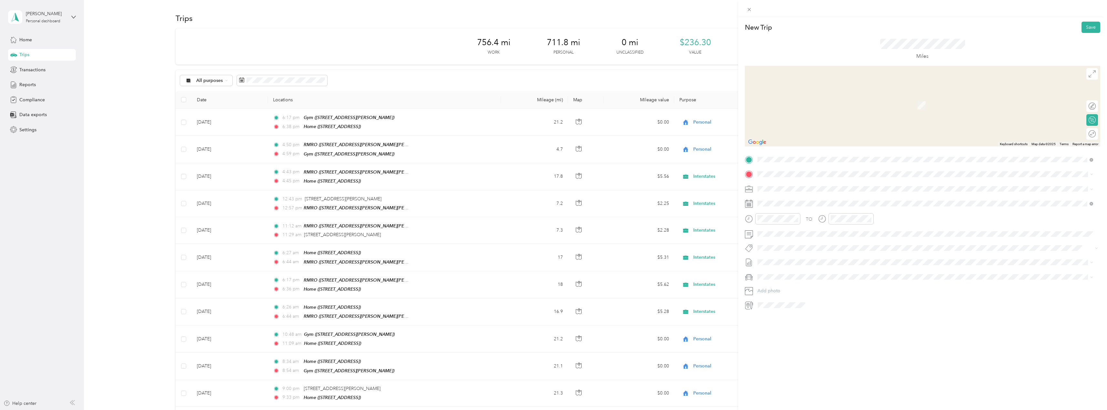
click at [792, 242] on div "Home" at bounding box center [790, 243] width 41 height 6
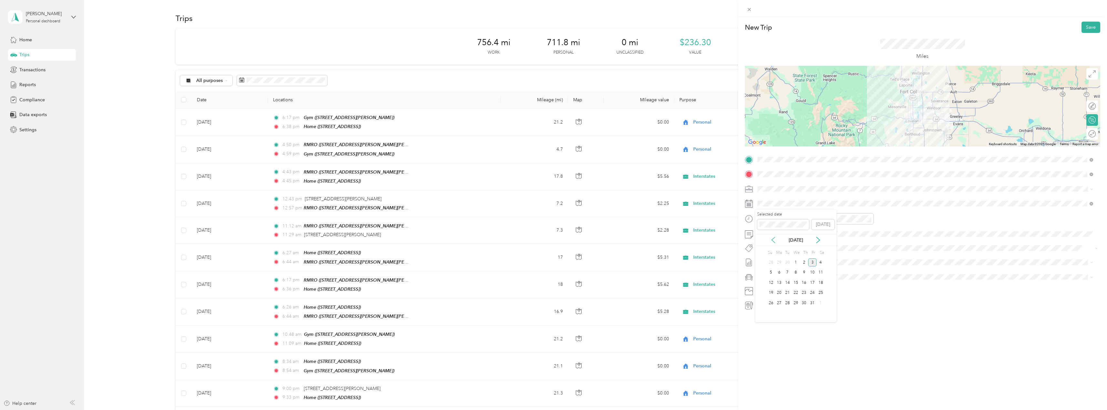
click at [773, 238] on icon at bounding box center [773, 240] width 6 height 6
click at [789, 272] on div "9" at bounding box center [787, 273] width 8 height 8
click at [766, 237] on div "05" at bounding box center [764, 239] width 15 height 9
click at [800, 241] on div "PM" at bounding box center [800, 242] width 15 height 9
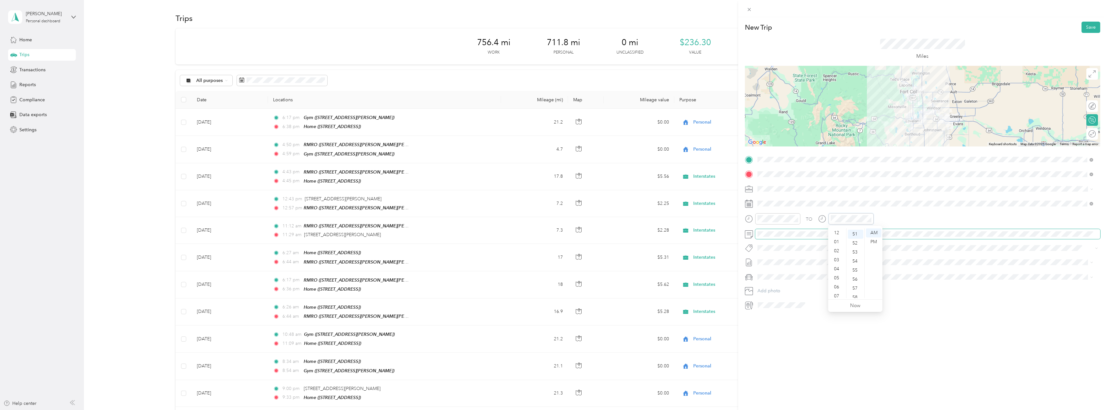
scroll to position [39, 0]
click at [836, 236] on div "05" at bounding box center [837, 239] width 15 height 9
click at [873, 242] on div "PM" at bounding box center [873, 242] width 15 height 9
click at [838, 240] on div "05" at bounding box center [837, 239] width 15 height 9
click at [972, 197] on div "TO Add photo" at bounding box center [922, 233] width 355 height 156
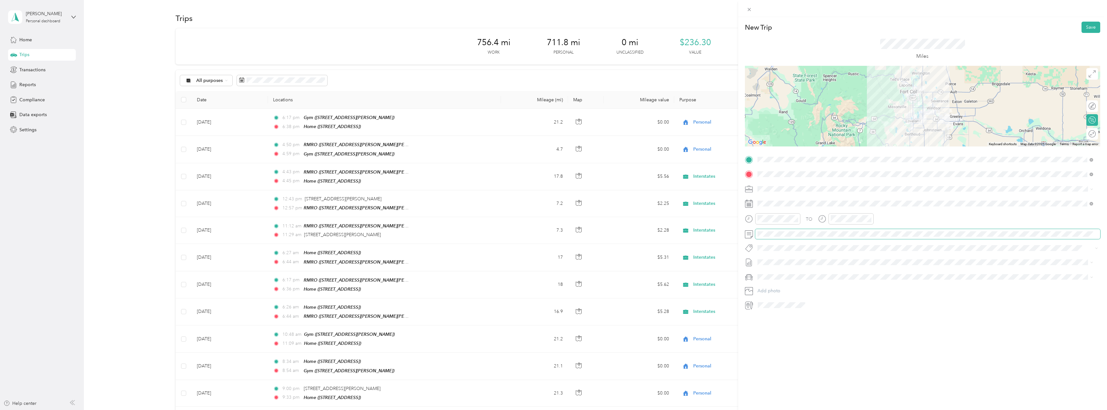
click at [773, 229] on span at bounding box center [927, 234] width 345 height 10
click at [1085, 27] on button "Save" at bounding box center [1091, 27] width 19 height 11
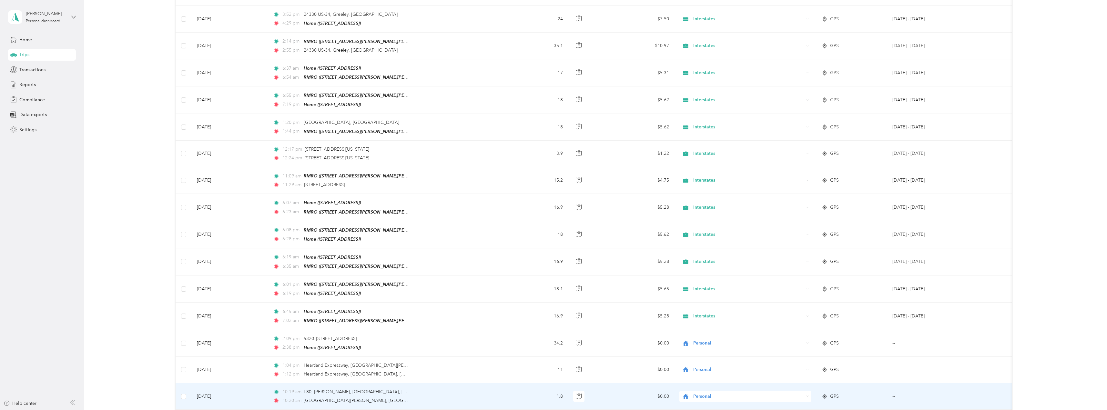
scroll to position [0, 0]
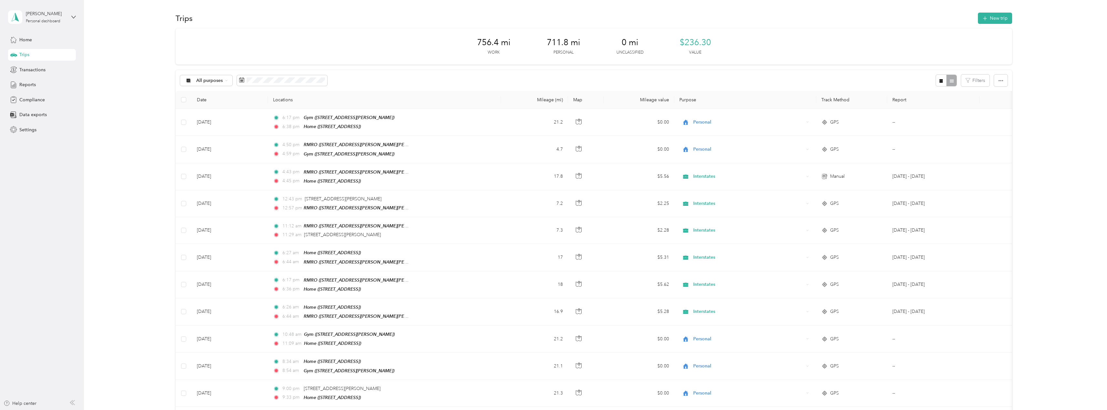
click at [989, 13] on button "New trip" at bounding box center [995, 18] width 34 height 11
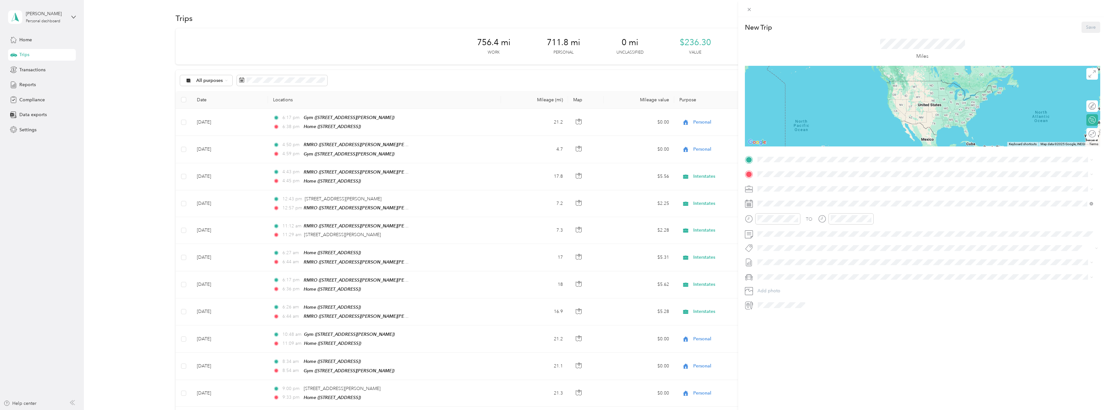
click at [784, 181] on div "TEAM RMRO [STREET_ADDRESS][PERSON_NAME][PERSON_NAME][US_STATE]" at bounding box center [925, 189] width 331 height 18
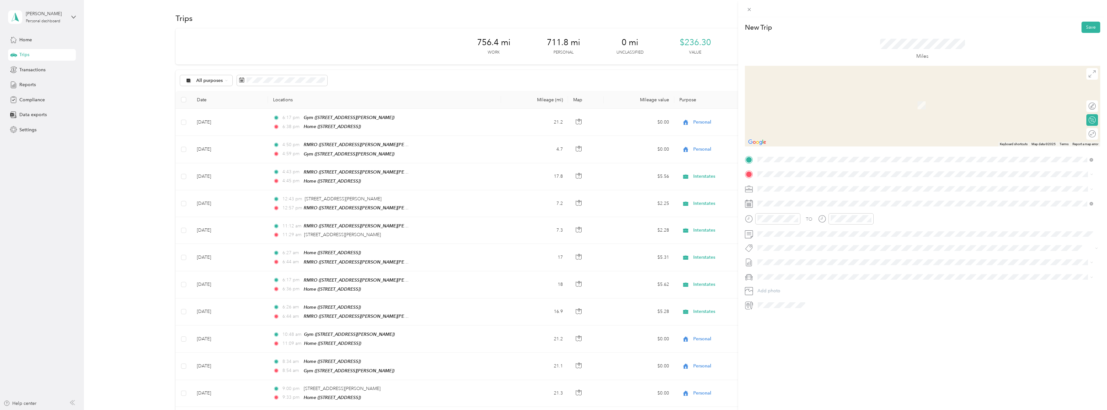
click at [784, 179] on div "TO Add photo" at bounding box center [922, 233] width 355 height 156
click at [795, 238] on li "Home [STREET_ADDRESS]" at bounding box center [925, 247] width 340 height 20
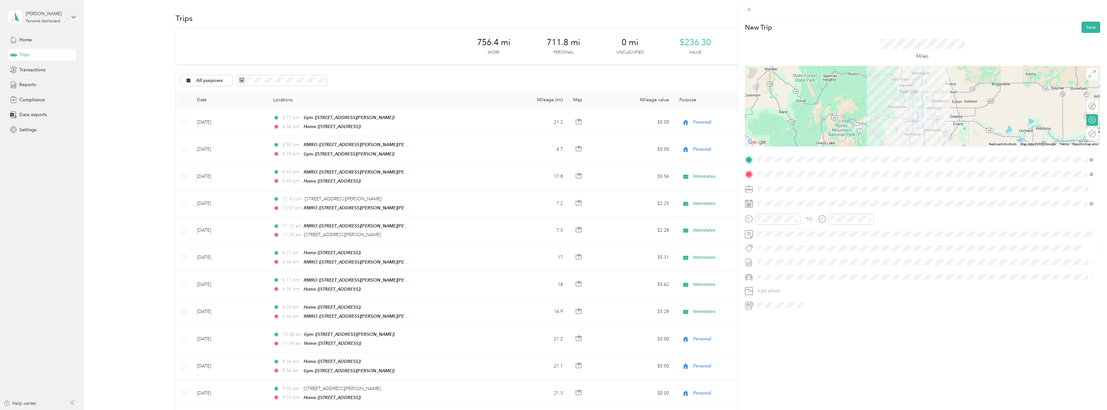
click at [769, 199] on span "Interstates" at bounding box center [770, 200] width 21 height 5
click at [773, 239] on icon at bounding box center [773, 240] width 6 height 6
click at [810, 262] on div "5" at bounding box center [812, 263] width 8 height 8
click at [767, 240] on div "05" at bounding box center [764, 239] width 15 height 9
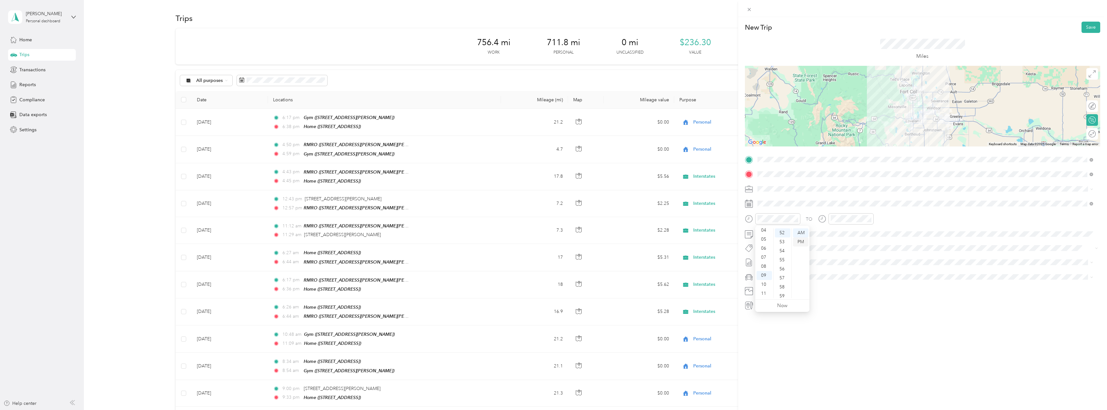
click at [799, 244] on div "PM" at bounding box center [800, 242] width 15 height 9
click at [764, 238] on div "05" at bounding box center [764, 239] width 15 height 9
click at [829, 219] on div at bounding box center [851, 218] width 45 height 11
click at [835, 237] on div "05" at bounding box center [837, 239] width 15 height 9
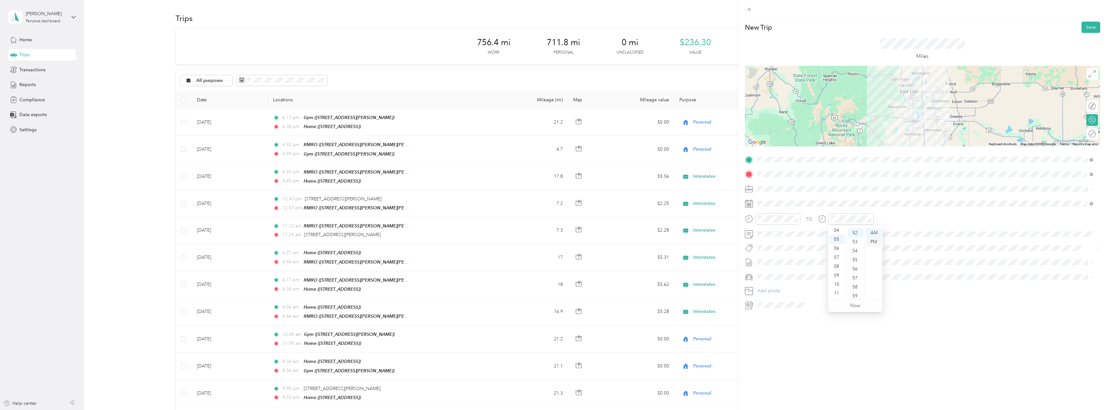
click at [868, 240] on div "PM" at bounding box center [873, 242] width 15 height 9
click at [778, 230] on span at bounding box center [927, 234] width 345 height 10
click at [1082, 24] on button "Save" at bounding box center [1091, 27] width 19 height 11
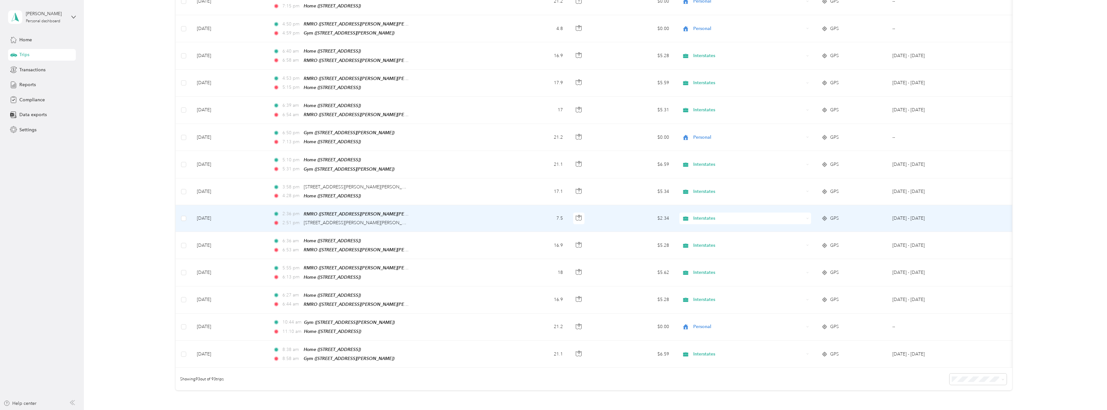
scroll to position [2252, 0]
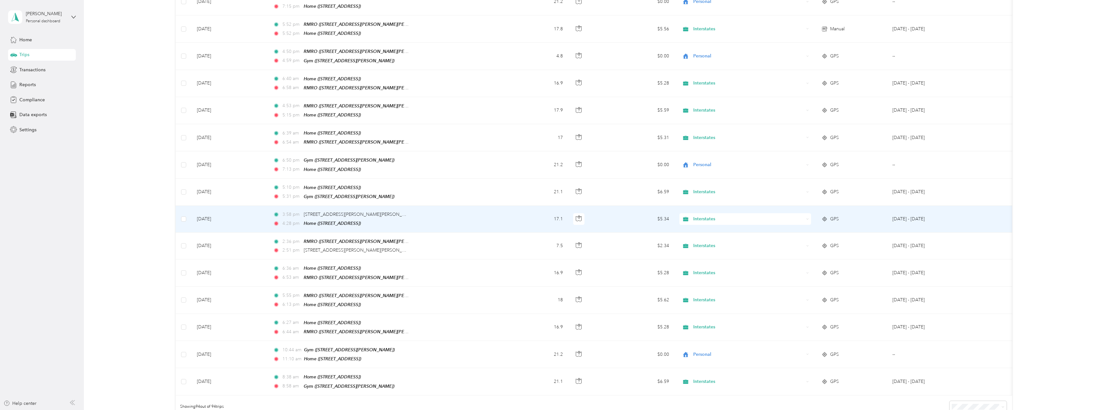
click at [700, 216] on span "Interstates" at bounding box center [748, 219] width 111 height 7
click at [707, 199] on li "Personal" at bounding box center [745, 202] width 132 height 11
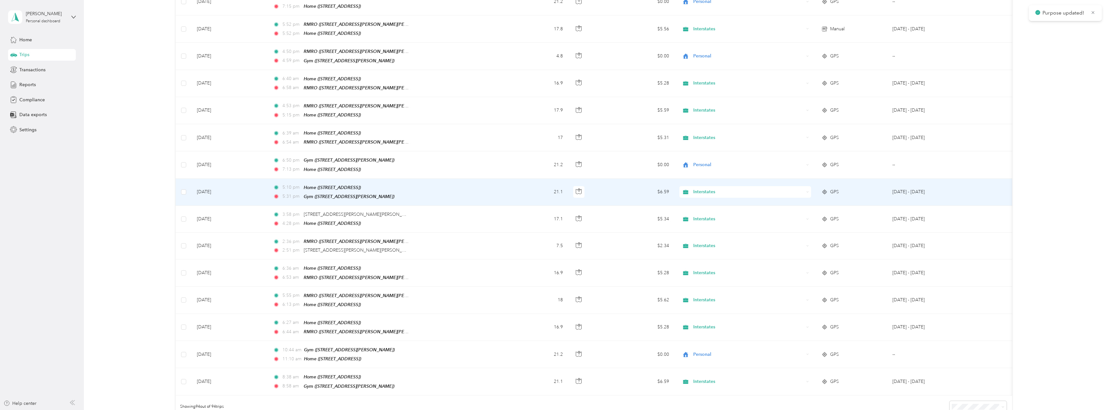
click at [700, 189] on span "Interstates" at bounding box center [748, 192] width 111 height 7
click at [704, 176] on span "Personal" at bounding box center [751, 176] width 111 height 7
click at [708, 189] on span "Interstates" at bounding box center [748, 192] width 111 height 7
click at [713, 175] on span "Personal" at bounding box center [751, 176] width 111 height 7
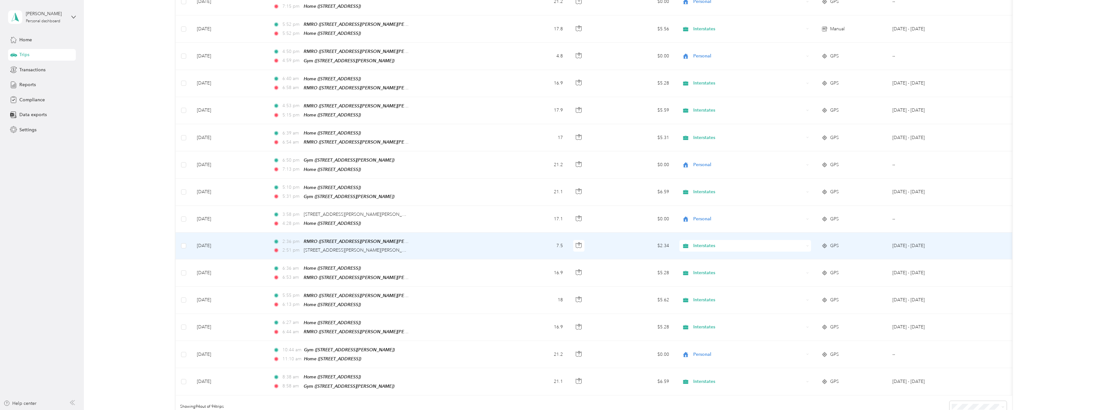
click at [707, 242] on span "Interstates" at bounding box center [748, 245] width 111 height 7
click at [706, 230] on span "Personal" at bounding box center [751, 228] width 111 height 7
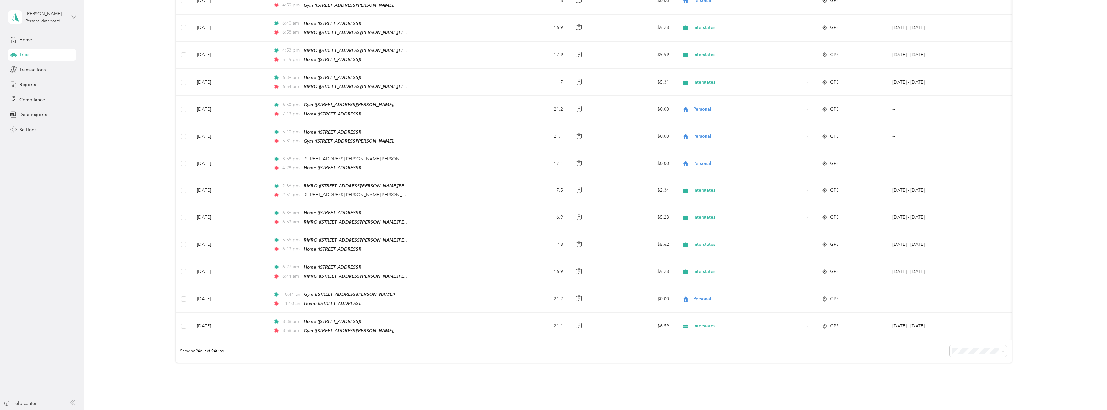
scroll to position [2311, 0]
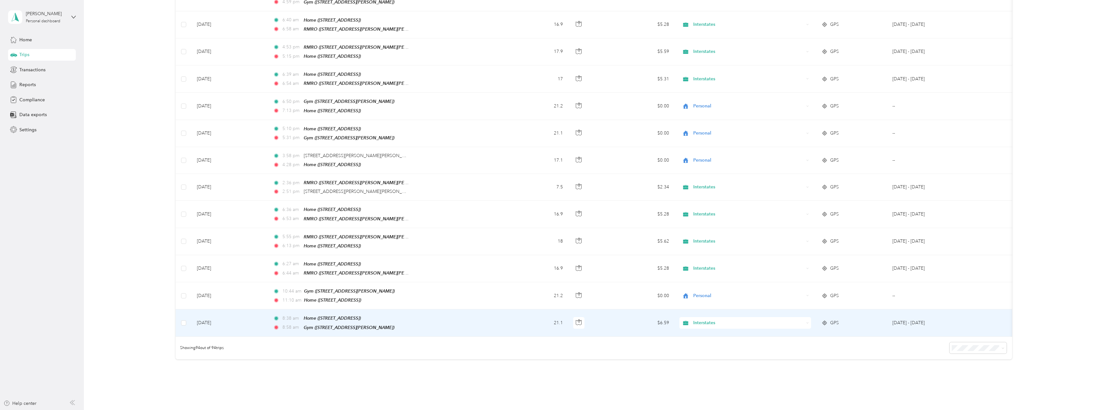
click at [704, 320] on span "Interstates" at bounding box center [748, 323] width 111 height 7
click at [713, 301] on span "Personal" at bounding box center [751, 303] width 111 height 7
click at [703, 317] on div "Interstates" at bounding box center [745, 323] width 132 height 12
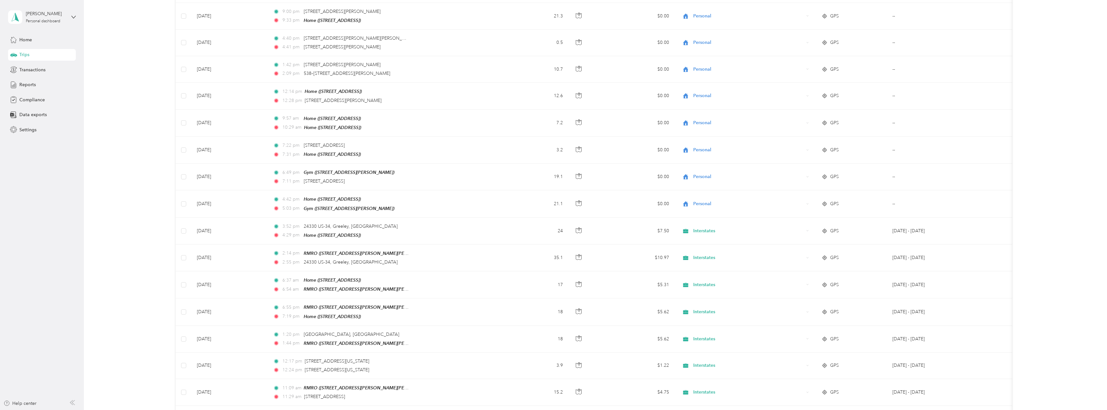
scroll to position [0, 0]
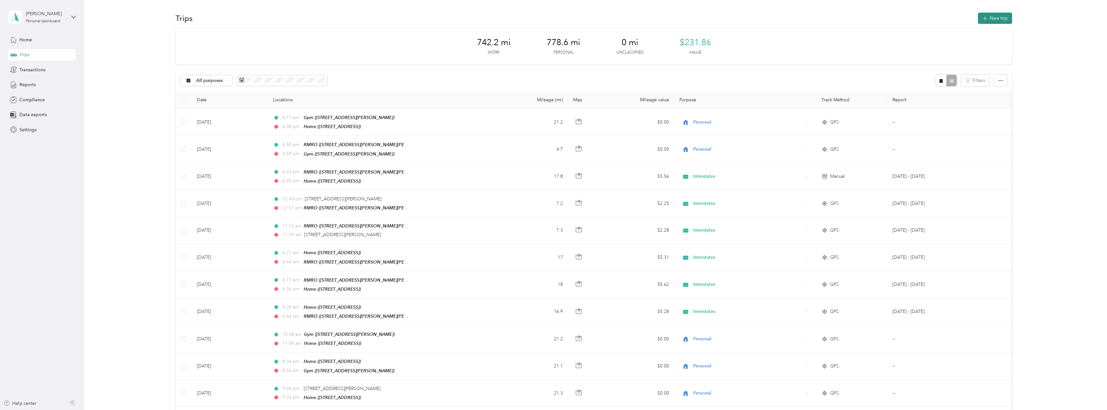
click at [989, 21] on button "New trip" at bounding box center [995, 18] width 34 height 11
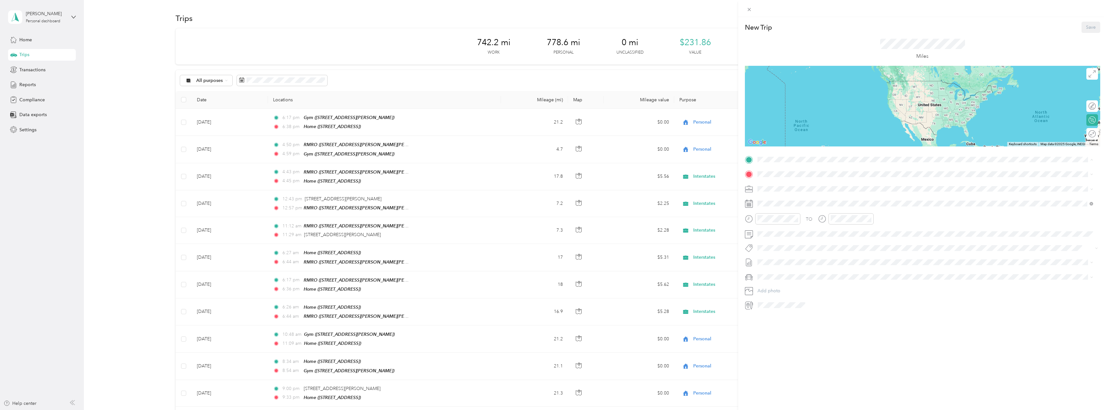
click at [793, 188] on div "TEAM RMRO" at bounding box center [838, 186] width 136 height 8
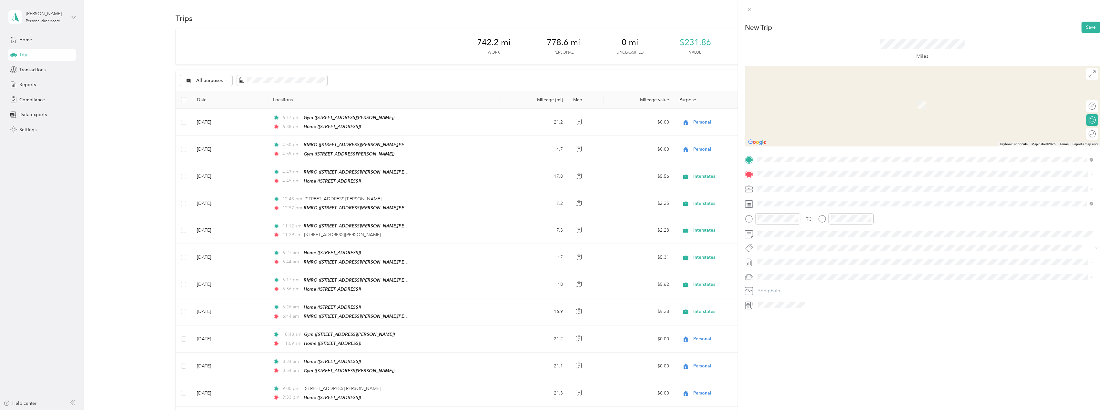
click at [797, 241] on div "Home" at bounding box center [790, 243] width 41 height 6
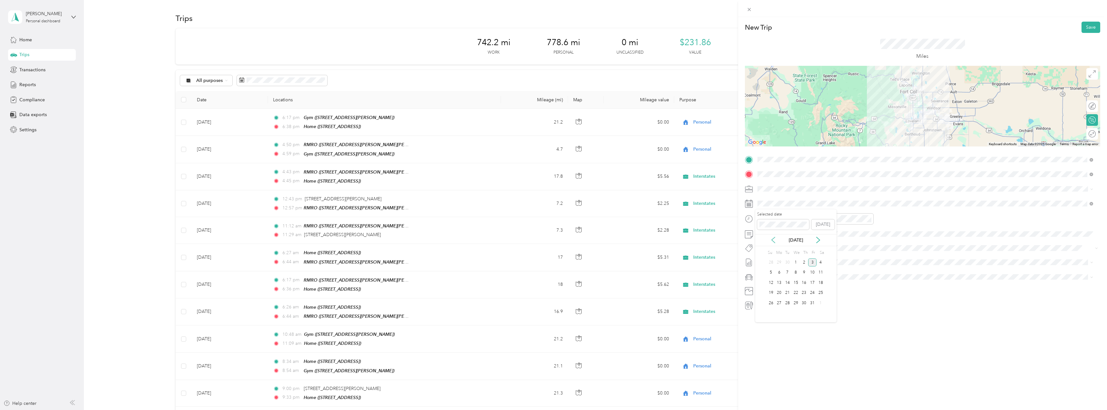
click at [775, 240] on icon at bounding box center [773, 240] width 6 height 6
click at [795, 260] on div "3" at bounding box center [796, 263] width 8 height 8
click at [768, 240] on div "05" at bounding box center [764, 239] width 15 height 9
click at [803, 242] on div "PM" at bounding box center [800, 242] width 15 height 9
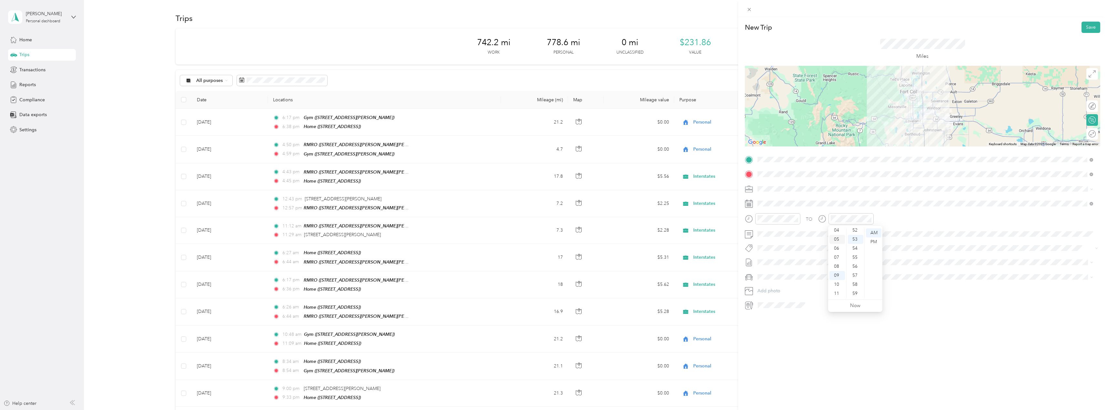
click at [834, 238] on div "05" at bounding box center [837, 239] width 15 height 9
click at [878, 240] on div "PM" at bounding box center [873, 242] width 15 height 9
click at [929, 240] on div "TO Add photo" at bounding box center [922, 233] width 355 height 156
click at [792, 230] on span at bounding box center [927, 234] width 345 height 10
click at [800, 238] on span at bounding box center [927, 234] width 345 height 10
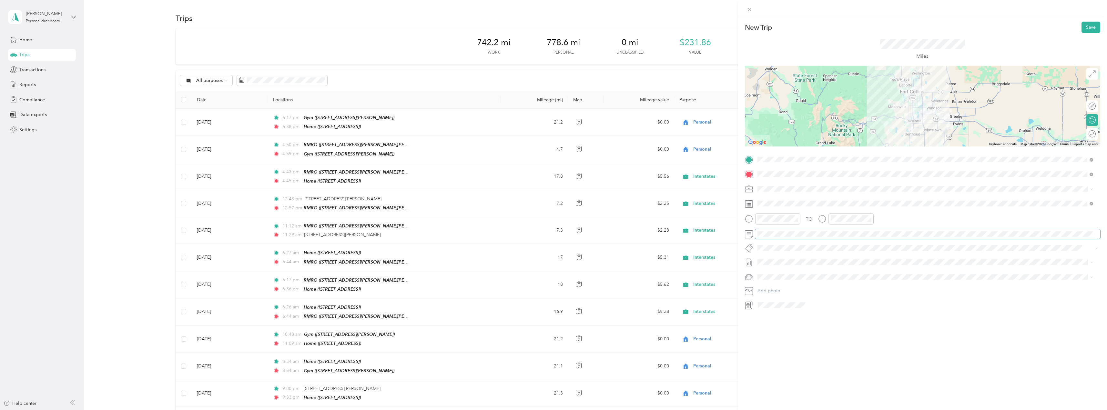
click at [800, 238] on span at bounding box center [927, 234] width 345 height 10
click at [778, 237] on span at bounding box center [927, 234] width 345 height 10
click at [979, 283] on div "TO Add photo" at bounding box center [922, 233] width 355 height 156
click at [838, 241] on div "05" at bounding box center [837, 239] width 15 height 9
click at [1090, 28] on button "Save" at bounding box center [1091, 27] width 19 height 11
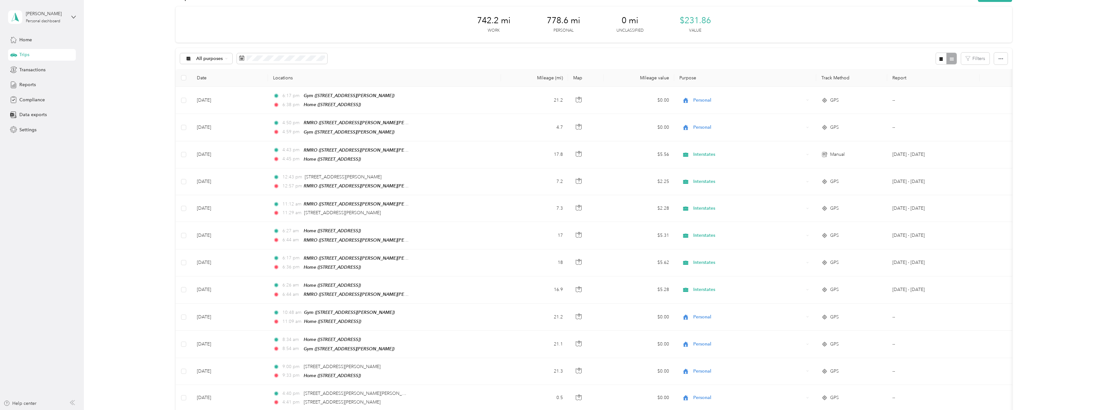
scroll to position [0, 0]
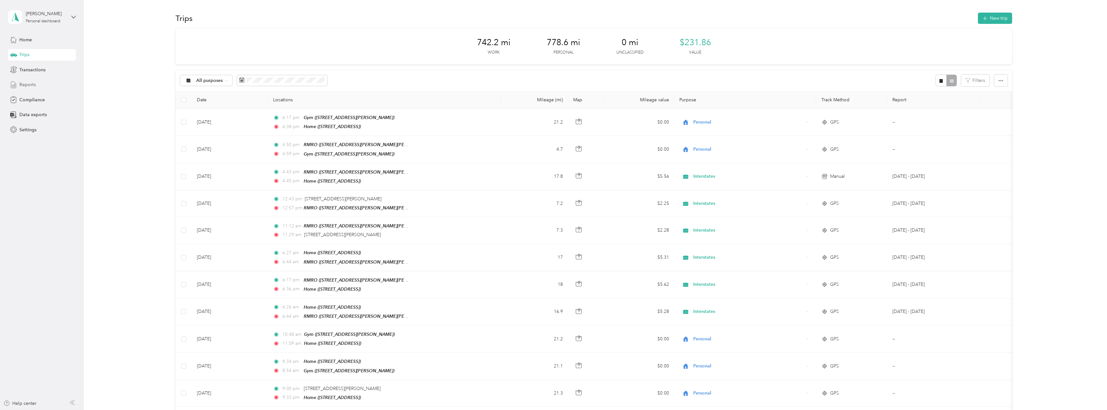
click at [34, 82] on span "Reports" at bounding box center [27, 84] width 16 height 7
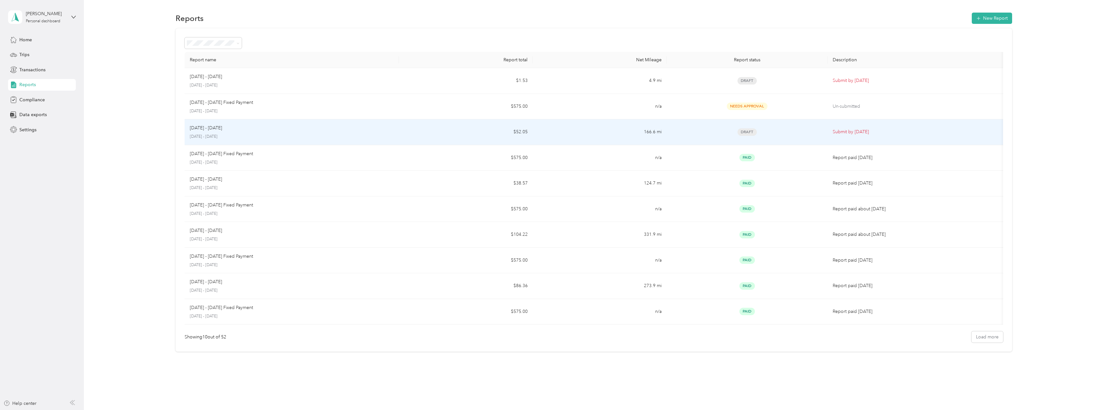
click at [348, 132] on div "[DATE] - [DATE] [DATE] - [DATE]" at bounding box center [292, 132] width 204 height 15
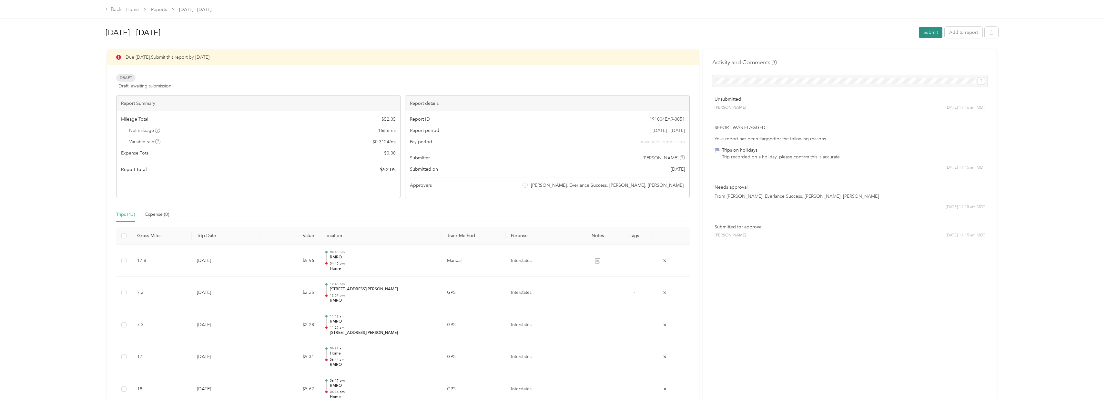
click at [929, 30] on button "Submit" at bounding box center [931, 32] width 24 height 11
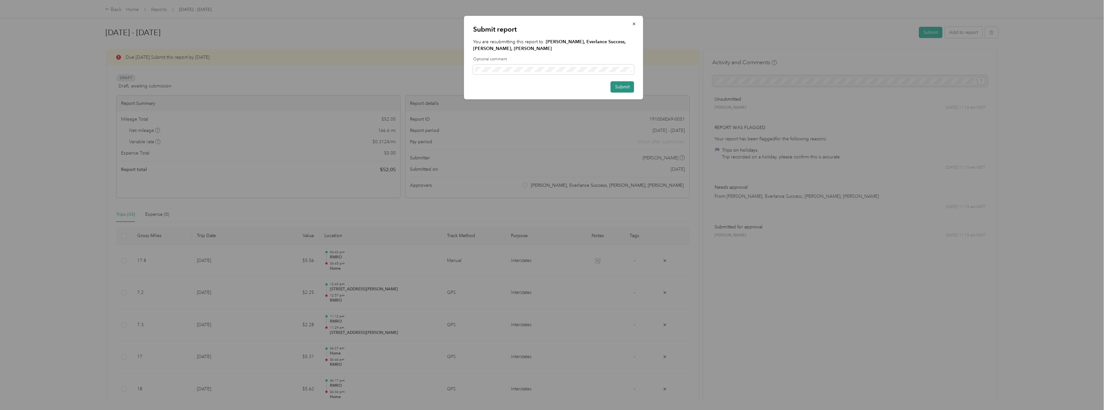
click at [617, 85] on button "Submit" at bounding box center [623, 86] width 24 height 11
